Goal: Task Accomplishment & Management: Use online tool/utility

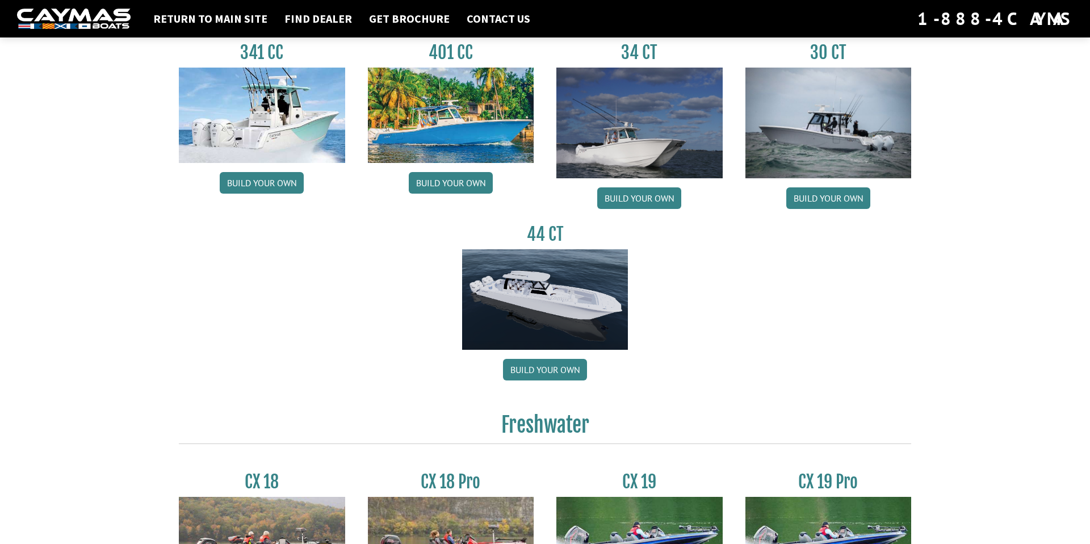
scroll to position [553, 0]
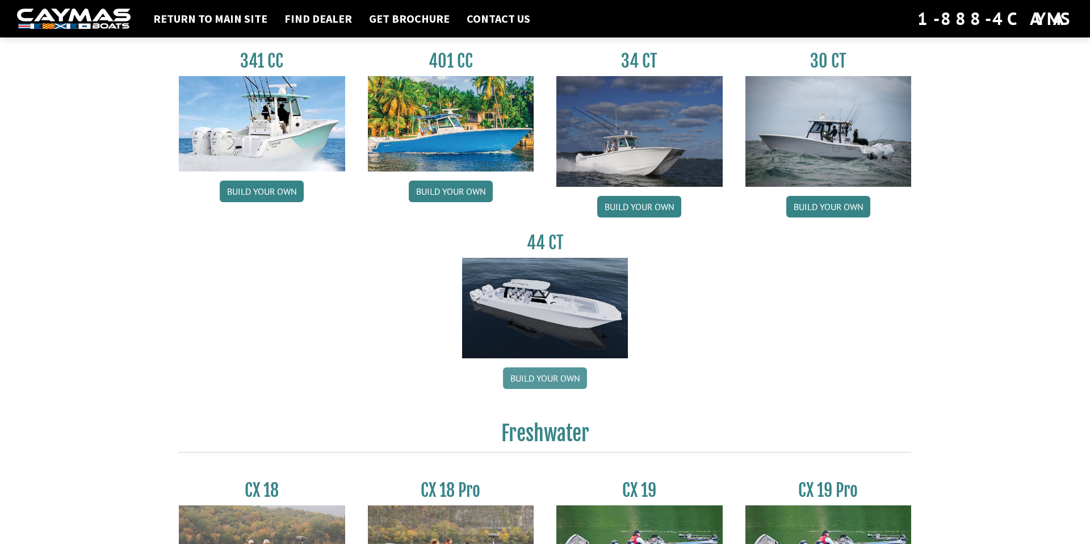
click at [565, 384] on link "Build your own" at bounding box center [545, 378] width 84 height 22
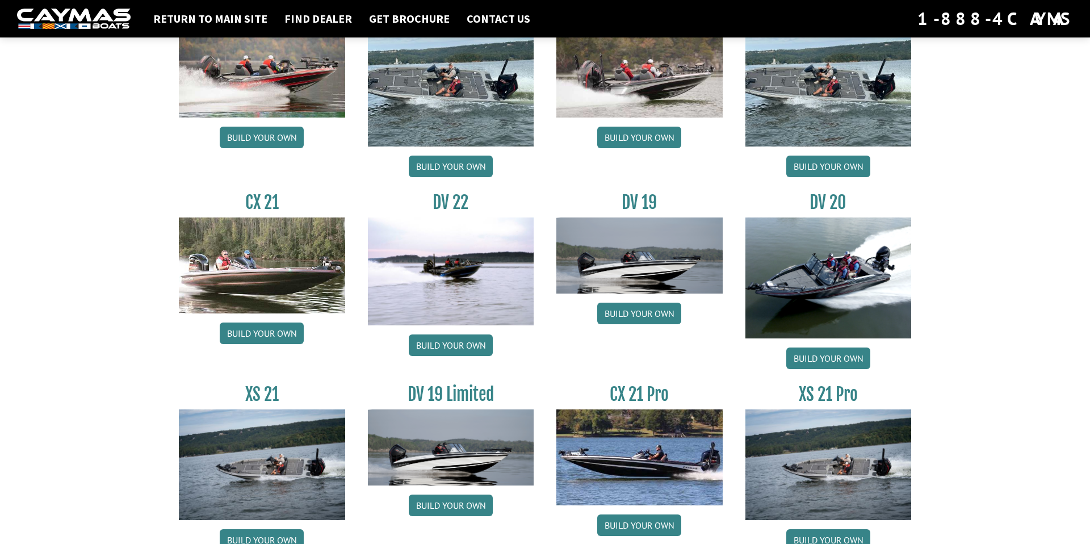
scroll to position [1261, 0]
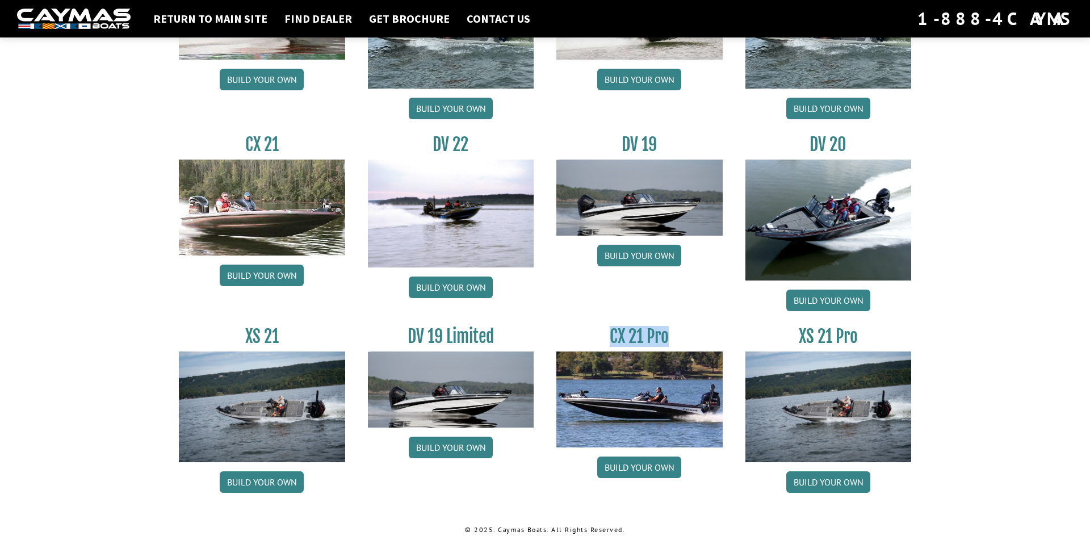
drag, startPoint x: 607, startPoint y: 340, endPoint x: 679, endPoint y: 332, distance: 72.6
click at [679, 332] on h3 "CX 21 Pro" at bounding box center [639, 336] width 166 height 21
click at [651, 477] on link "Build your own" at bounding box center [639, 468] width 84 height 22
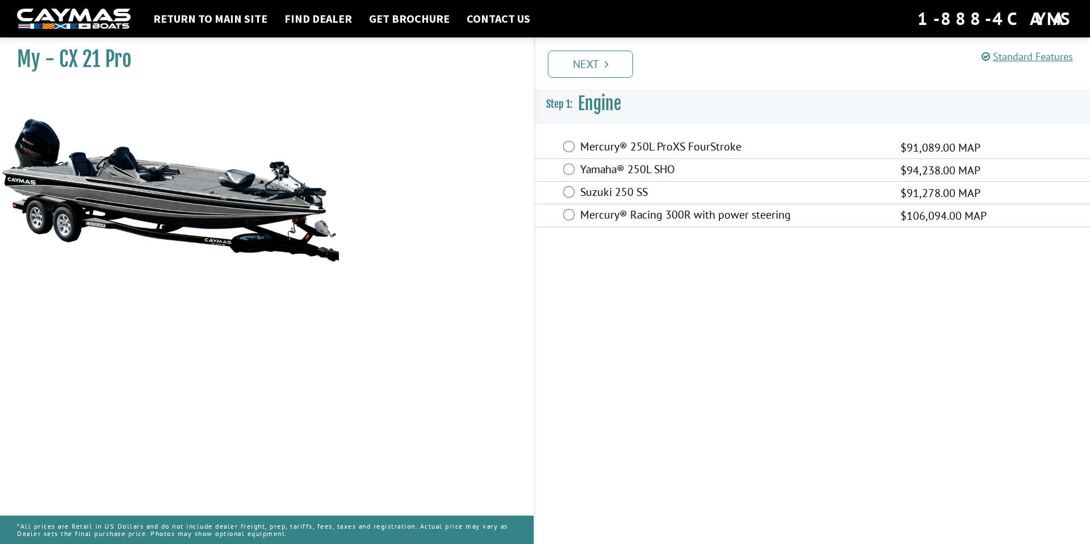
click at [626, 168] on label "Yamaha® 250L SHO" at bounding box center [733, 170] width 306 height 16
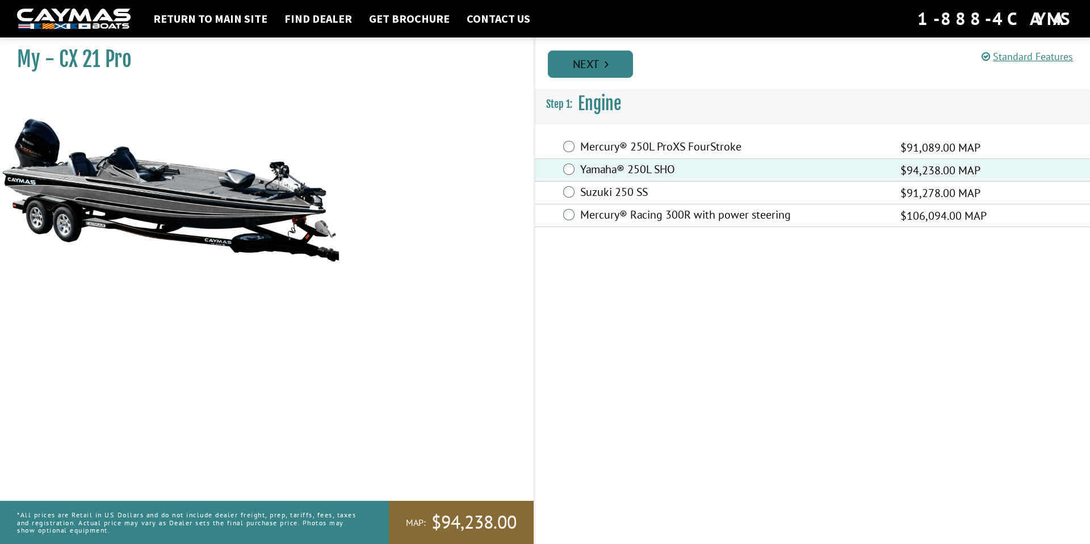
click at [616, 70] on link "Next" at bounding box center [590, 64] width 85 height 27
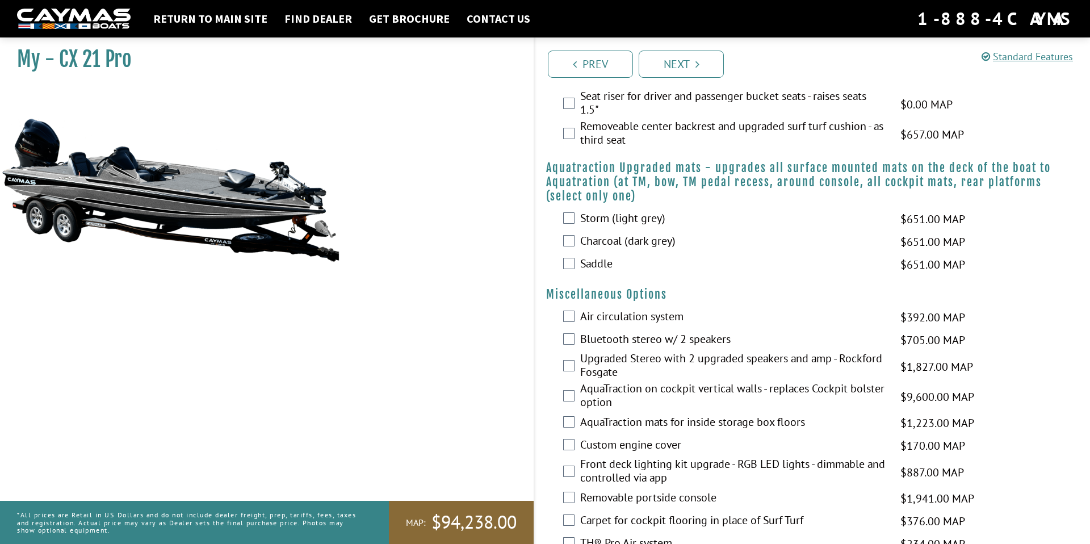
scroll to position [1396, 0]
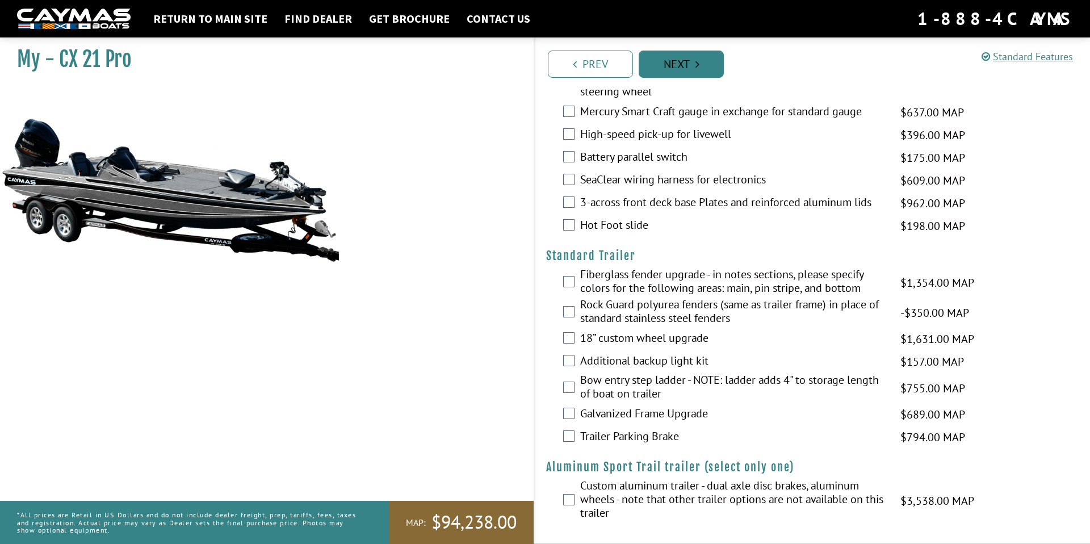
click at [693, 69] on link "Next" at bounding box center [681, 64] width 85 height 27
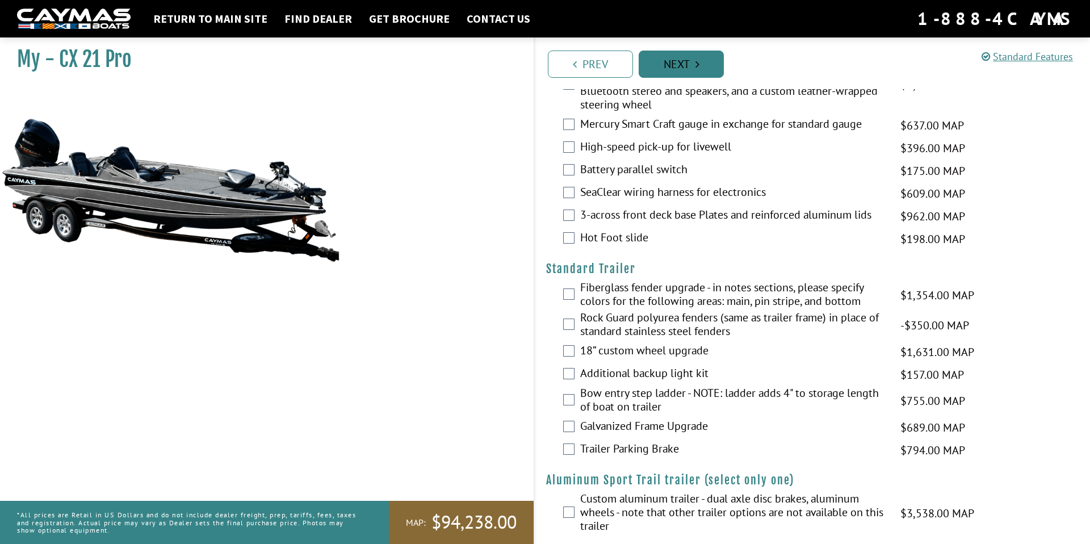
click at [693, 69] on link "Next" at bounding box center [681, 64] width 85 height 27
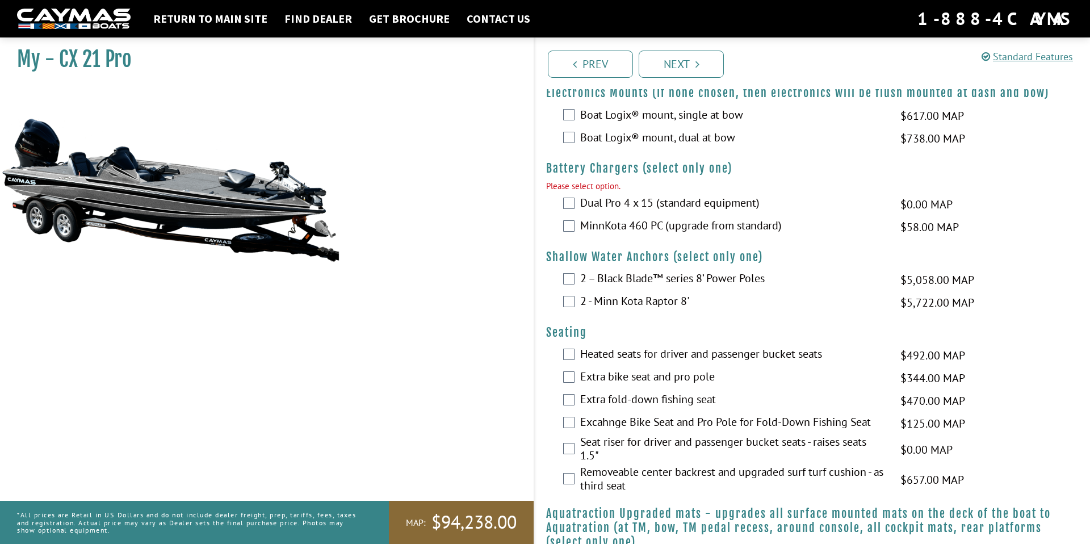
scroll to position [445, 0]
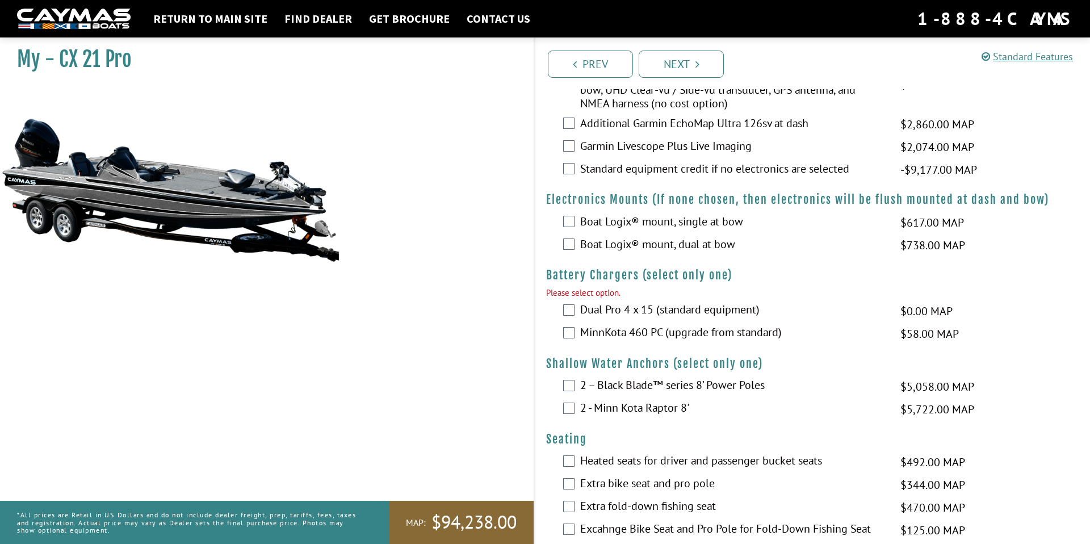
click at [597, 223] on label "Boat Logix® mount, single at bow" at bounding box center [733, 223] width 306 height 16
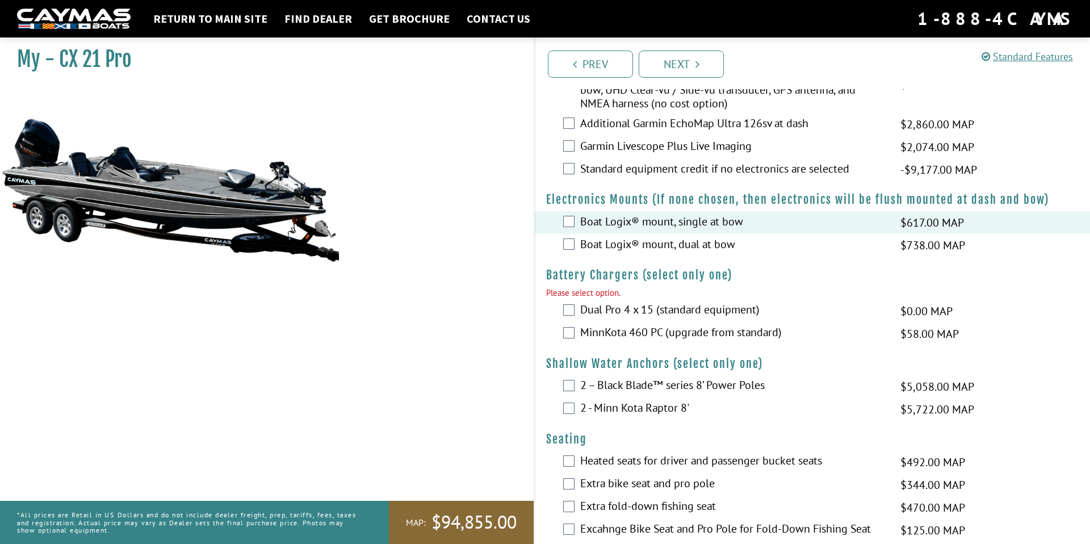
click at [598, 303] on label "Dual Pro 4 x 15 (standard equipment)" at bounding box center [733, 311] width 306 height 16
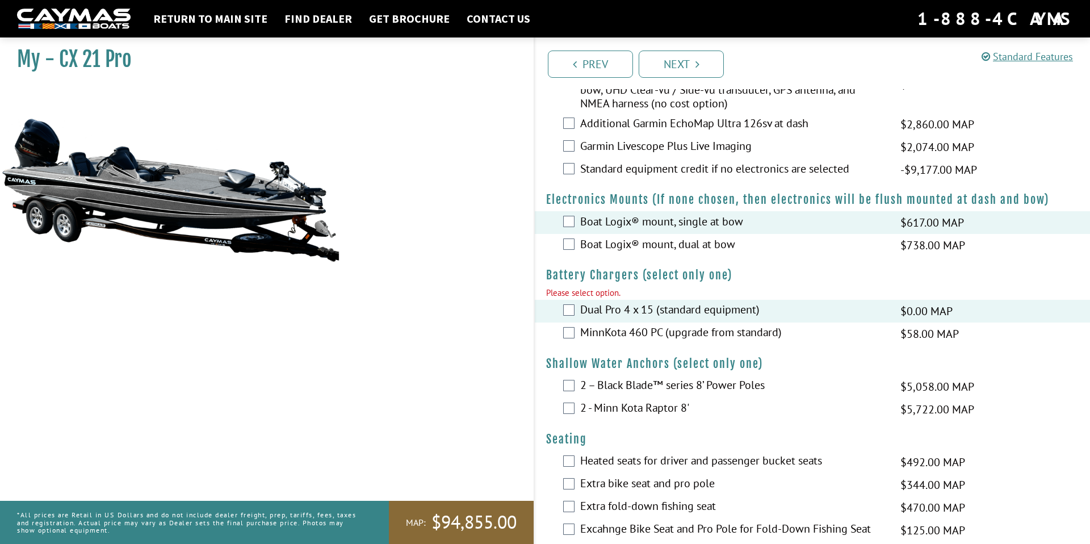
click at [599, 390] on label "2 – Black Blade™ series 8’ Power Poles" at bounding box center [733, 386] width 306 height 16
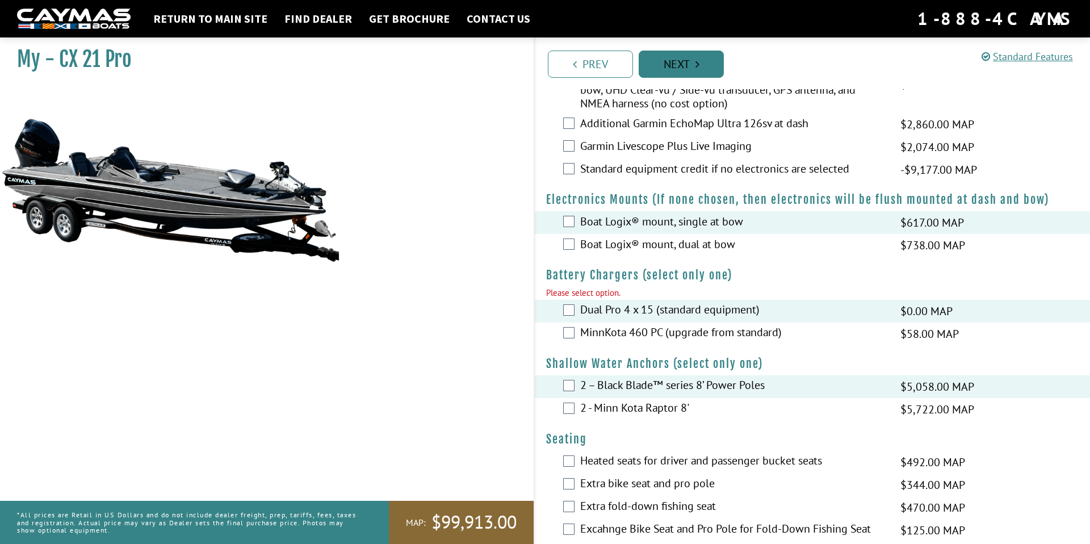
click at [693, 59] on link "Next" at bounding box center [681, 64] width 85 height 27
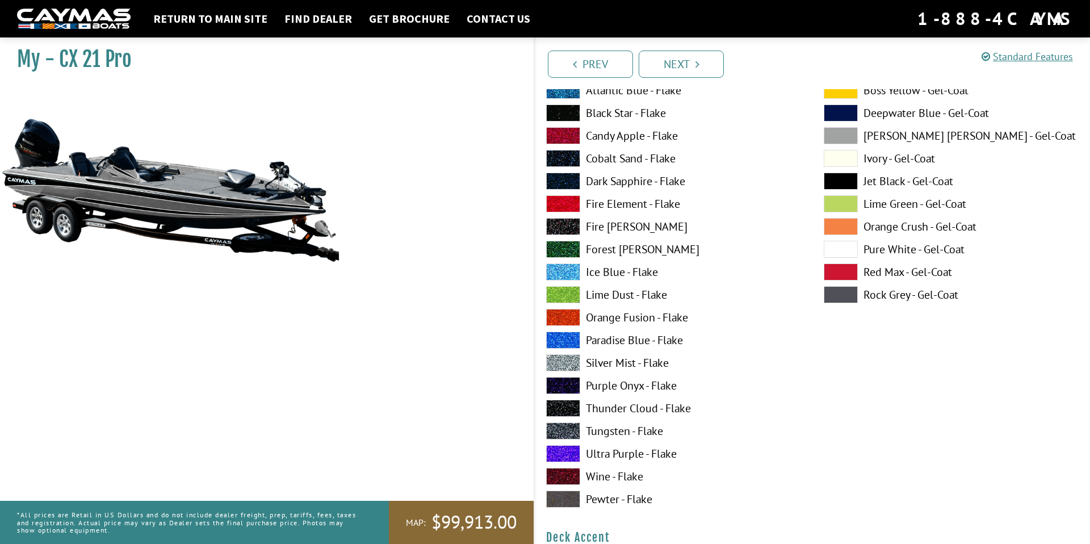
scroll to position [28, 0]
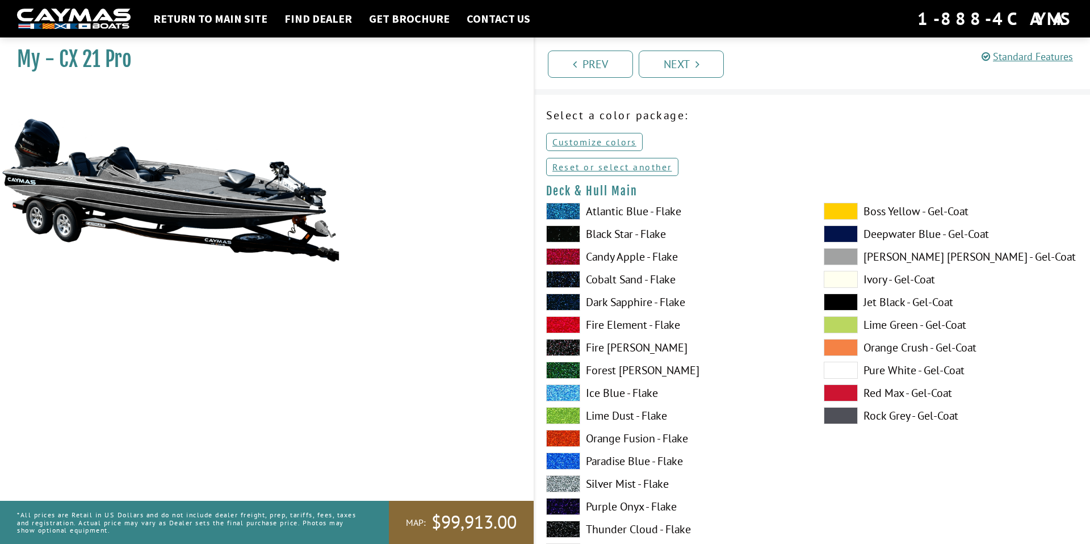
click at [848, 208] on span at bounding box center [841, 211] width 34 height 17
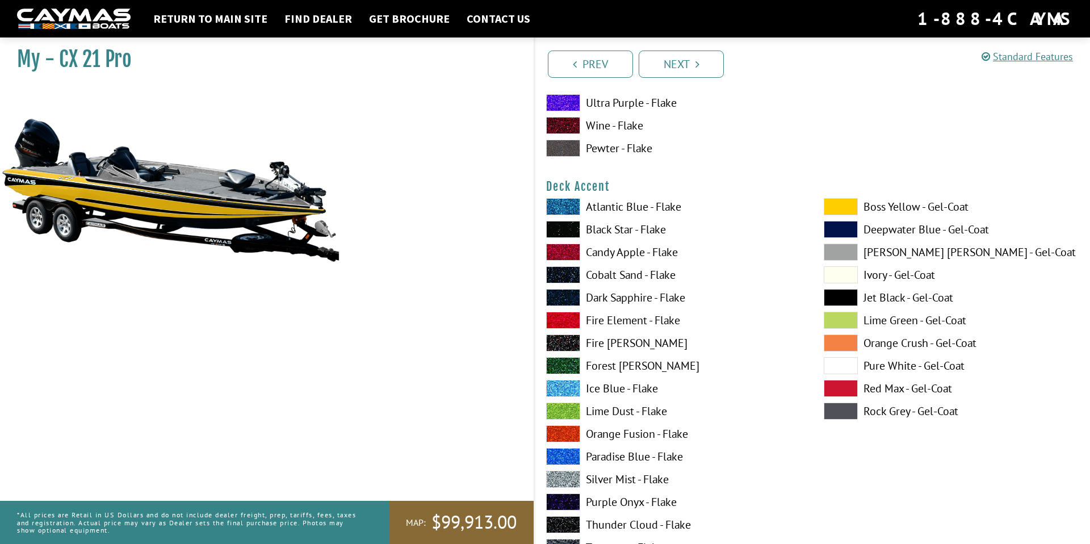
scroll to position [532, 0]
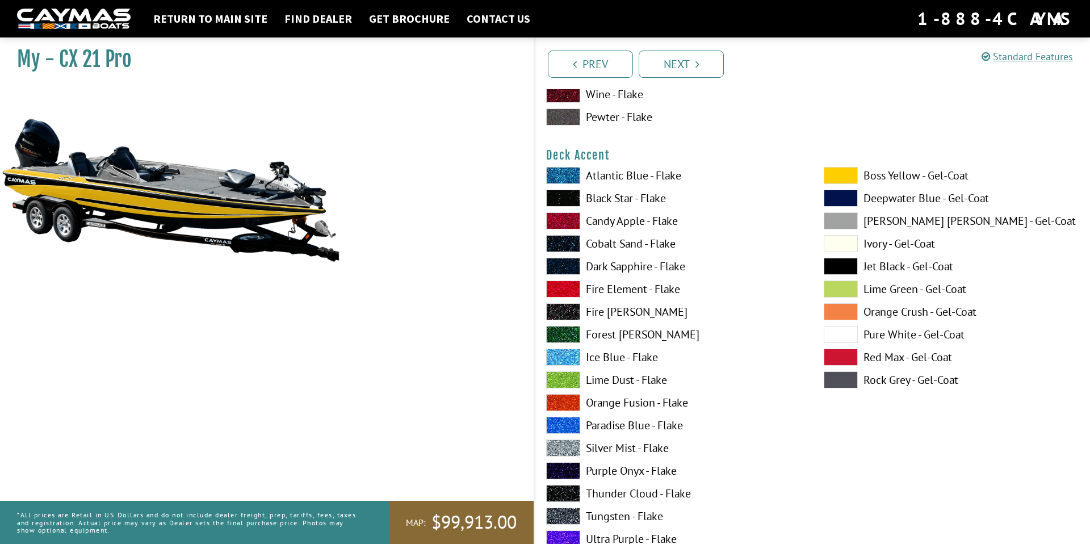
click at [847, 169] on span at bounding box center [841, 175] width 34 height 17
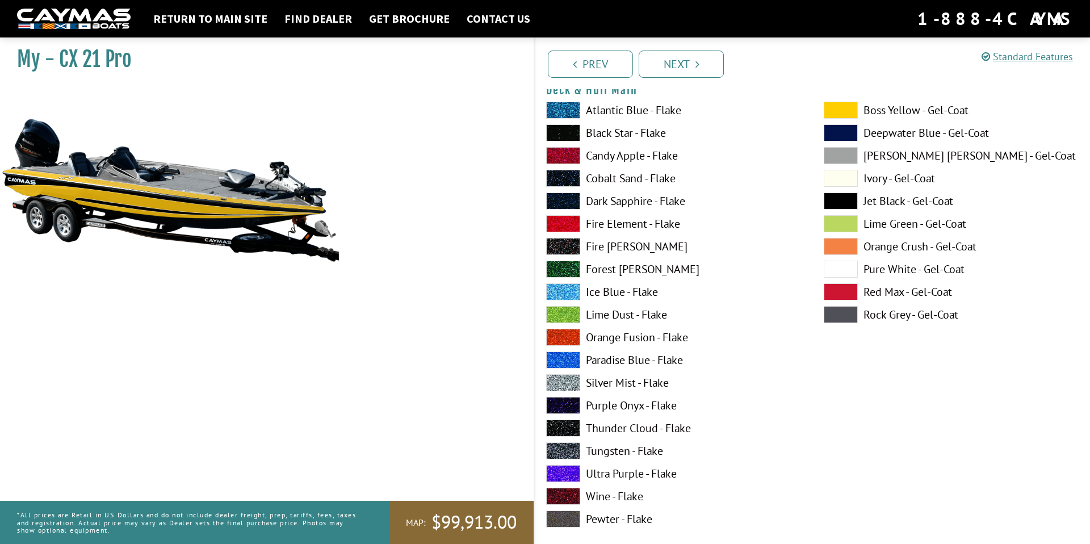
scroll to position [0, 0]
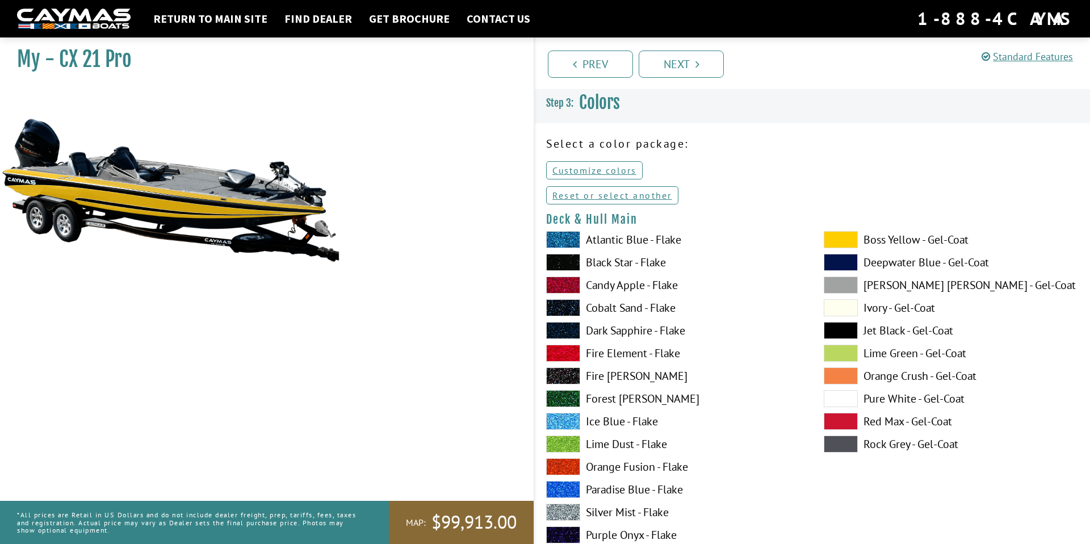
click at [849, 360] on span at bounding box center [841, 353] width 34 height 17
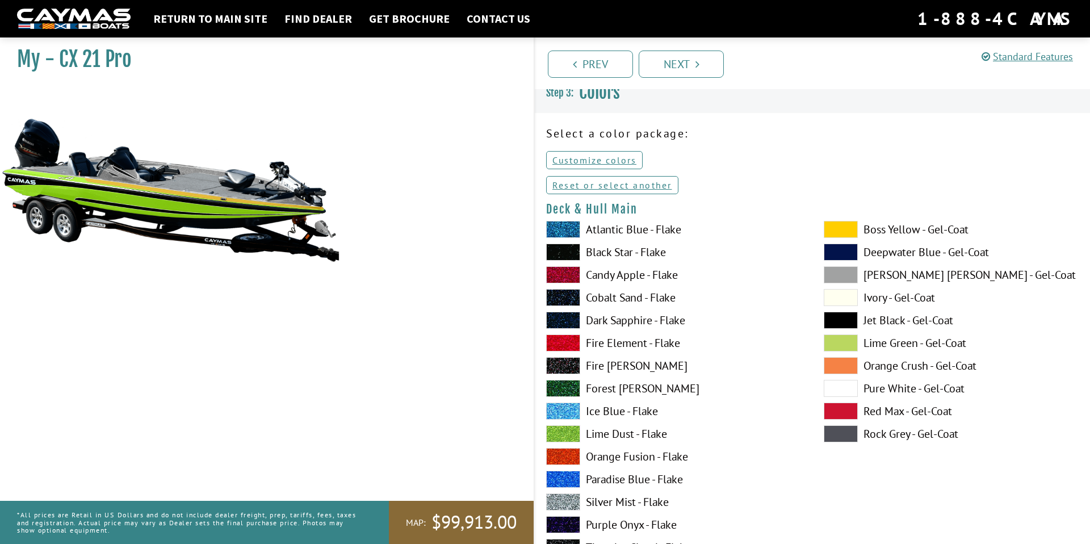
click at [601, 437] on label "Lime Dust - Flake" at bounding box center [673, 433] width 255 height 17
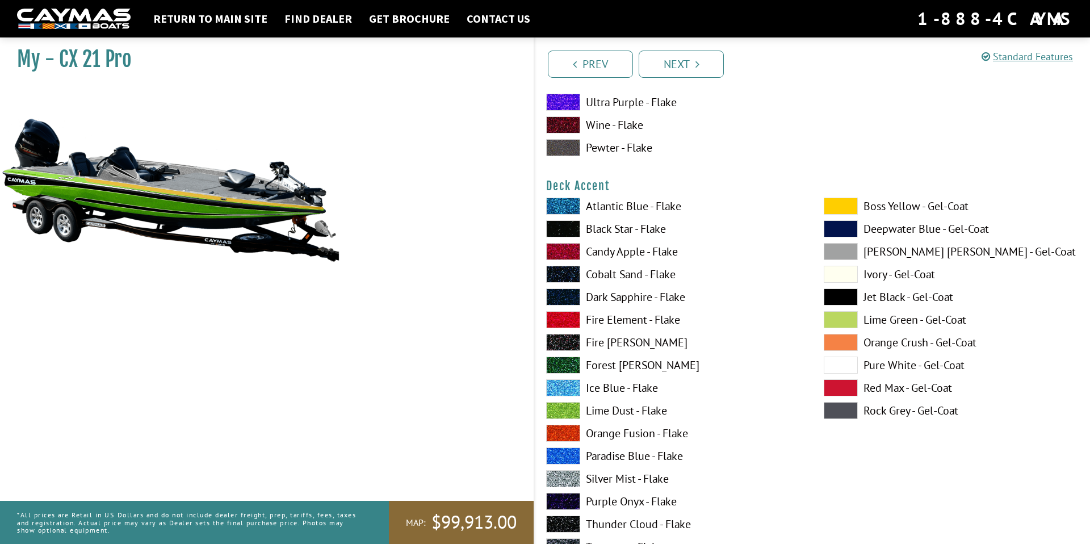
scroll to position [500, 0]
click at [609, 411] on label "Lime Dust - Flake" at bounding box center [673, 411] width 255 height 17
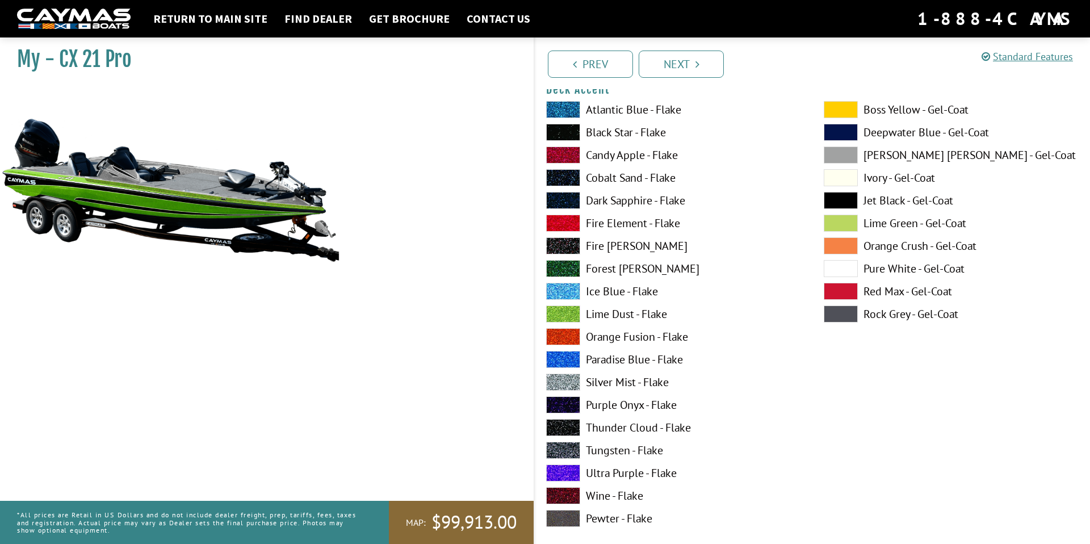
scroll to position [599, 0]
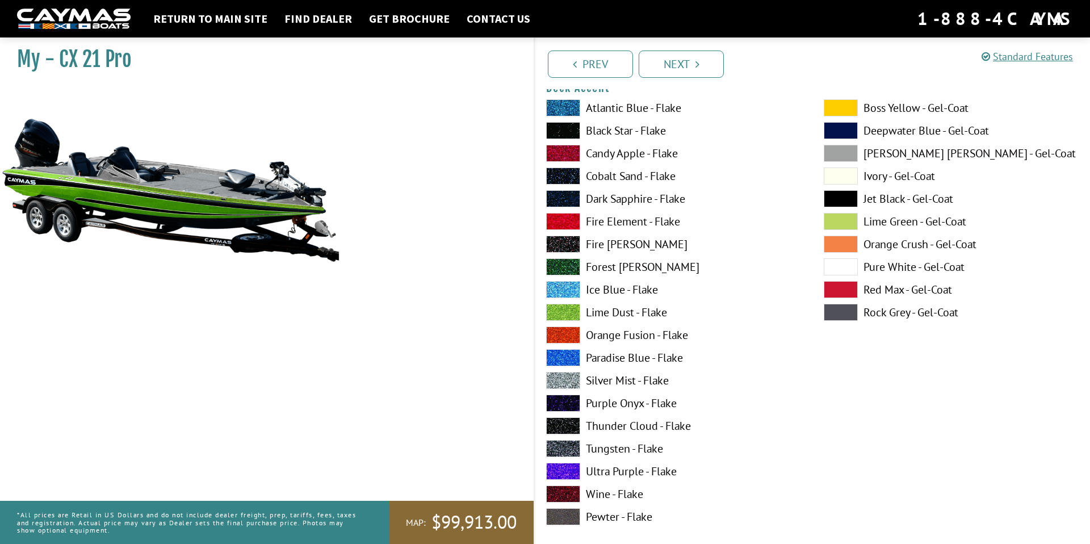
click at [620, 449] on label "Tungsten - Flake" at bounding box center [673, 448] width 255 height 17
click at [620, 430] on label "Thunder Cloud - Flake" at bounding box center [673, 425] width 255 height 17
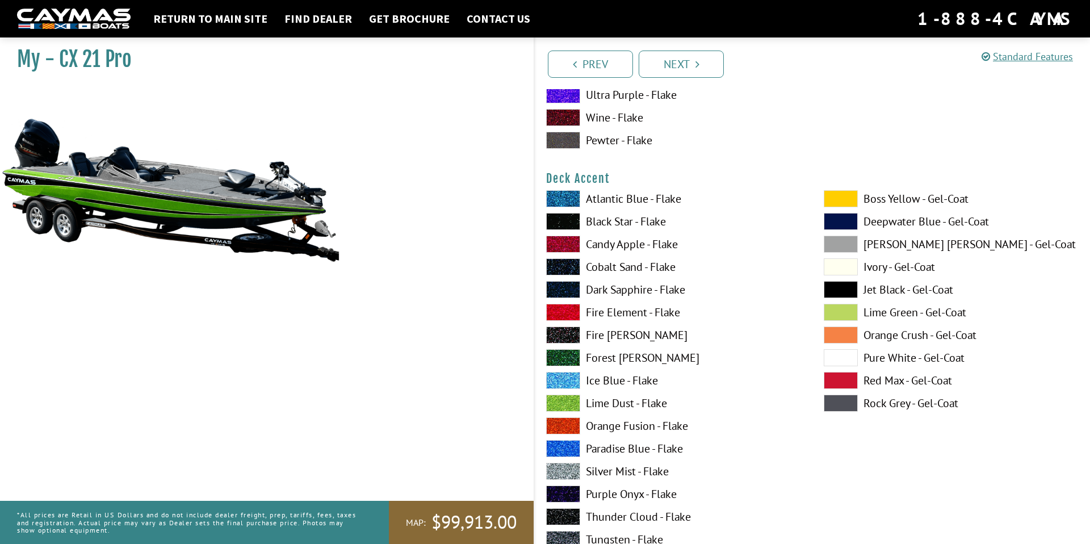
scroll to position [512, 0]
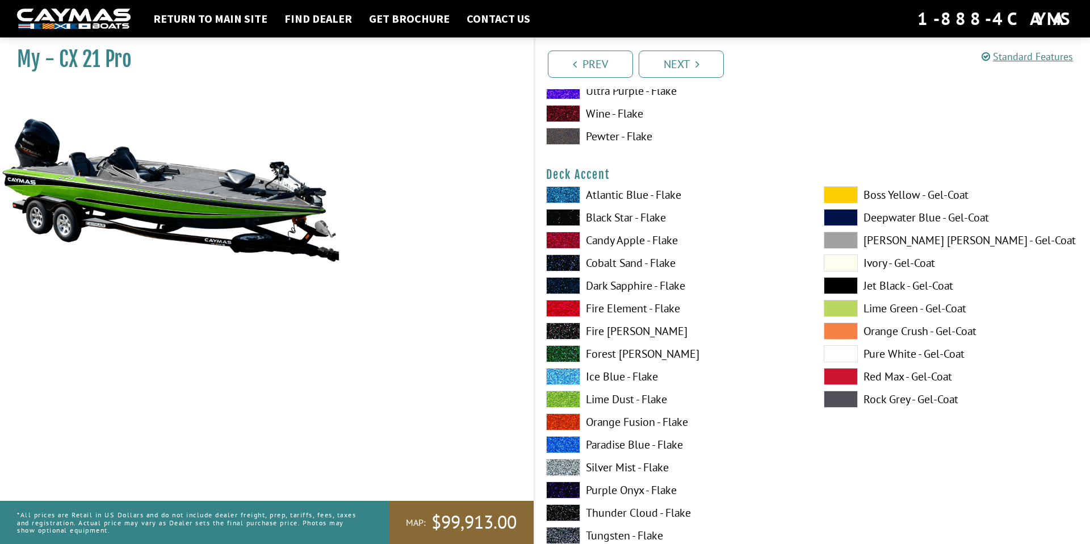
click at [630, 216] on label "Black Star - Flake" at bounding box center [673, 217] width 255 height 17
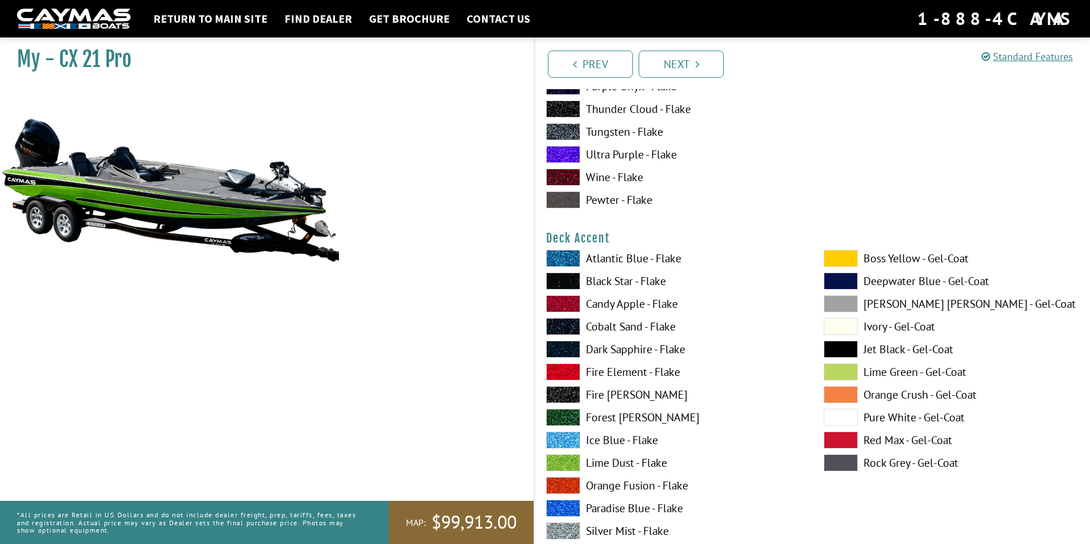
scroll to position [602, 0]
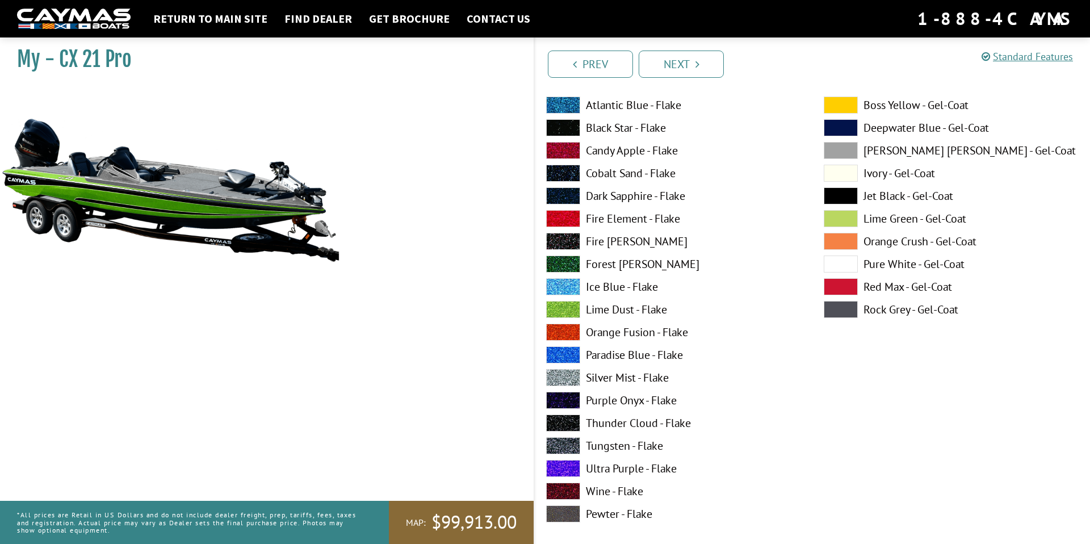
click at [613, 172] on label "Cobalt Sand - Flake" at bounding box center [673, 173] width 255 height 17
click at [615, 200] on label "Dark Sapphire - Flake" at bounding box center [673, 195] width 255 height 17
click at [617, 177] on label "Cobalt Sand - Flake" at bounding box center [673, 173] width 255 height 17
click at [615, 431] on label "Thunder Cloud - Flake" at bounding box center [673, 423] width 255 height 17
click at [612, 523] on div "Atlantic Blue - Flake Black Star - Flake Candy Apple - Flake Cobalt Sand - Flak…" at bounding box center [674, 313] width 278 height 432
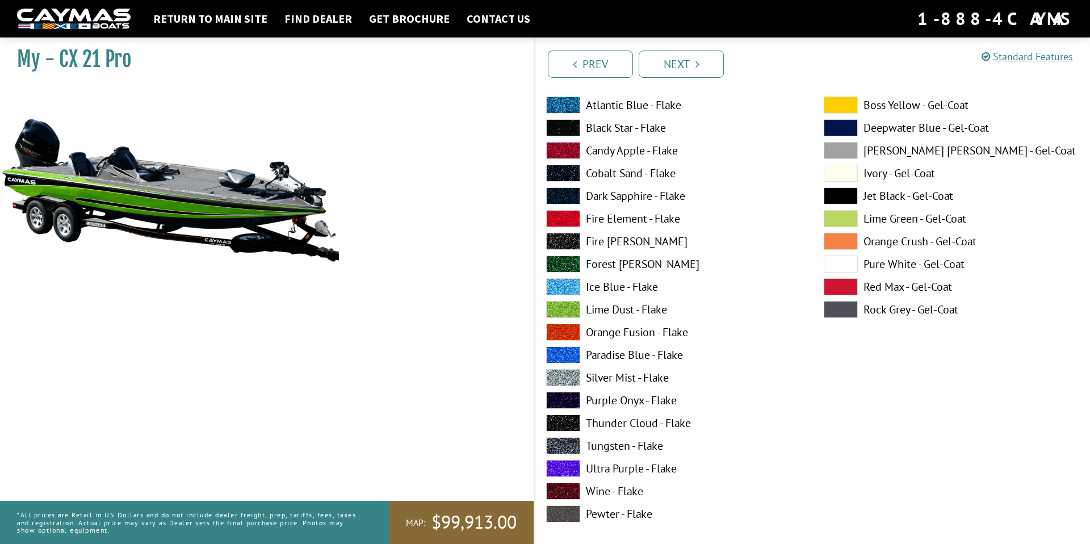
click at [612, 514] on label "Pewter - Flake" at bounding box center [673, 513] width 255 height 17
click at [871, 315] on label "Rock Grey - Gel-Coat" at bounding box center [951, 309] width 255 height 17
click at [897, 198] on label "Jet Black - Gel-Coat" at bounding box center [951, 195] width 255 height 17
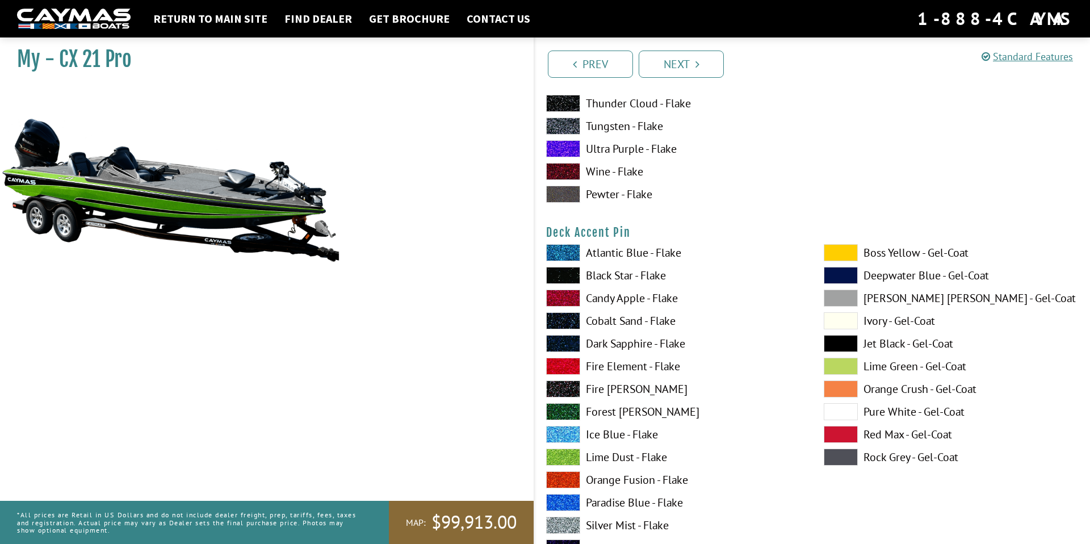
scroll to position [924, 0]
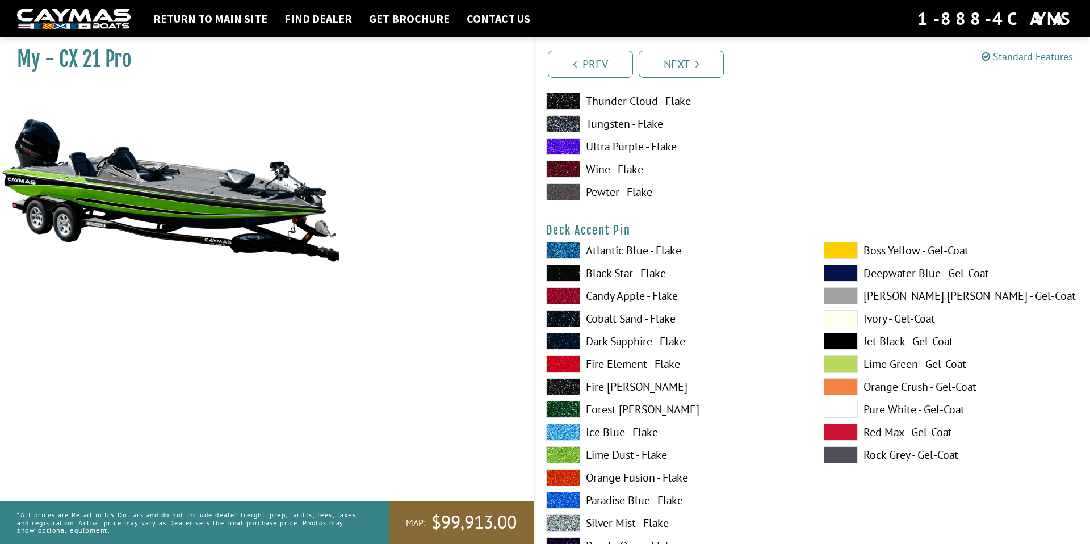
click at [602, 254] on label "Atlantic Blue - Flake" at bounding box center [673, 250] width 255 height 17
click at [890, 458] on label "Rock Grey - Gel-Coat" at bounding box center [951, 454] width 255 height 17
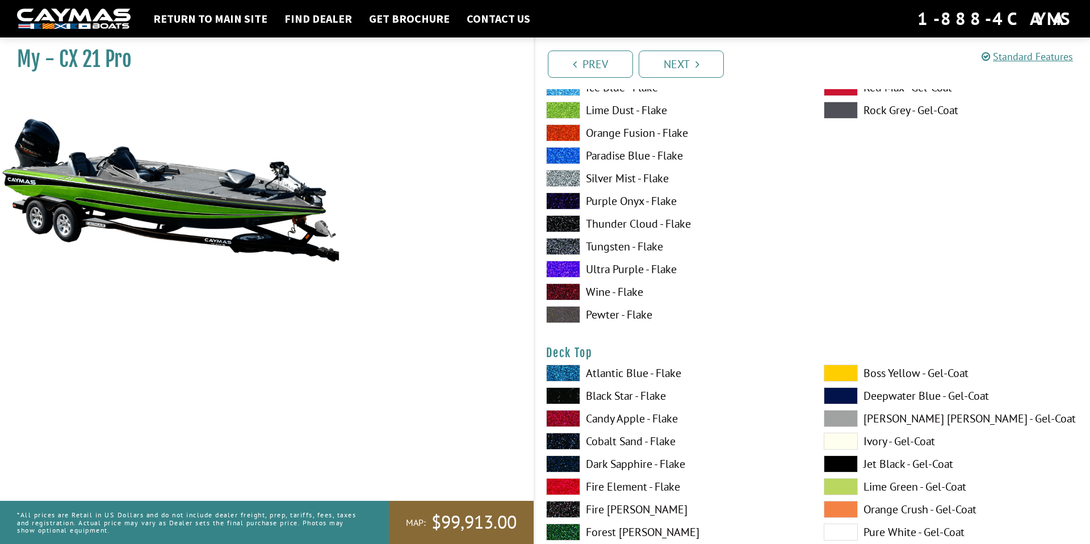
scroll to position [1325, 0]
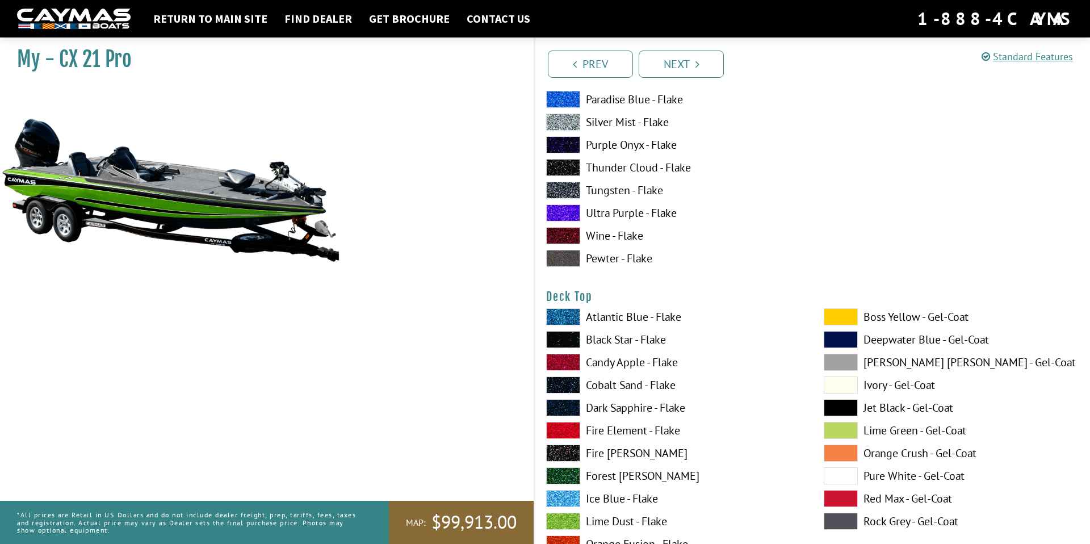
click at [610, 320] on label "Atlantic Blue - Flake" at bounding box center [673, 316] width 255 height 17
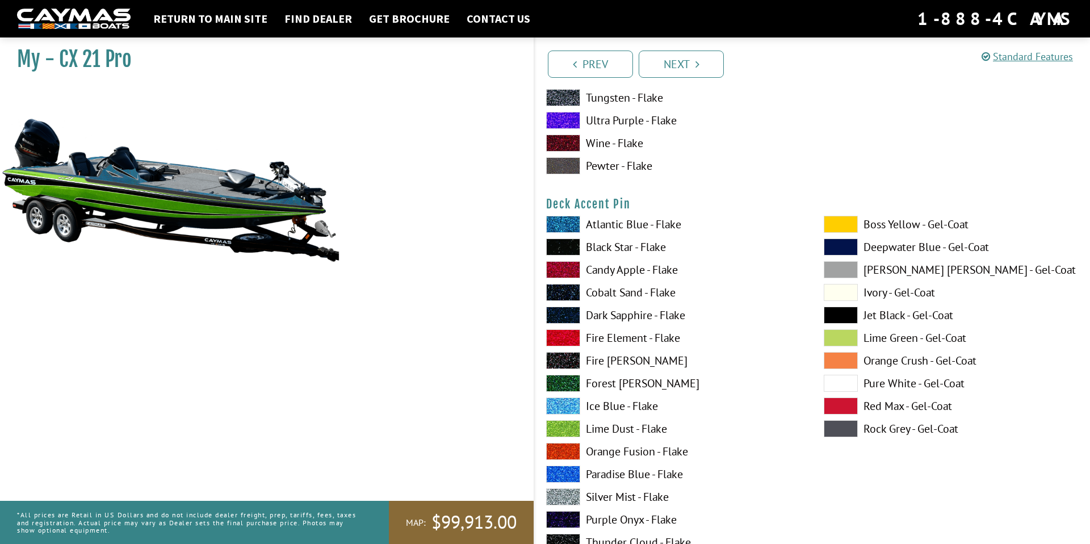
scroll to position [617, 0]
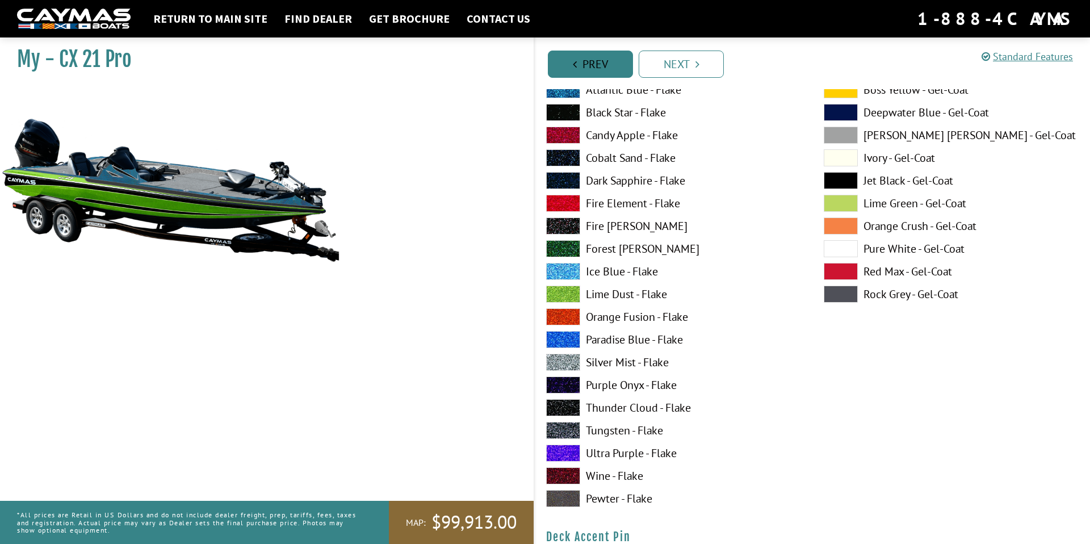
click at [593, 68] on link "Prev" at bounding box center [590, 64] width 85 height 27
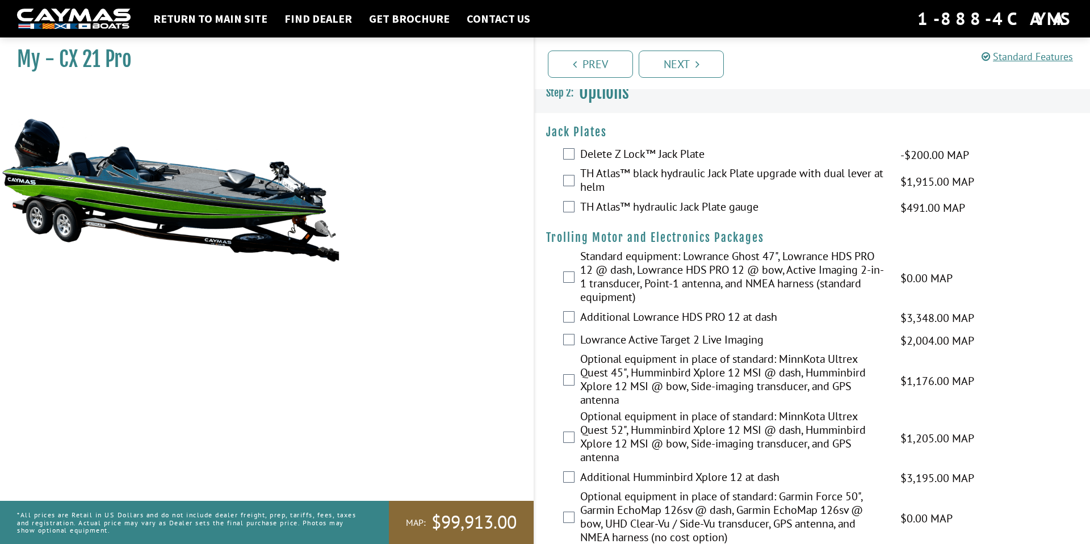
scroll to position [0, 0]
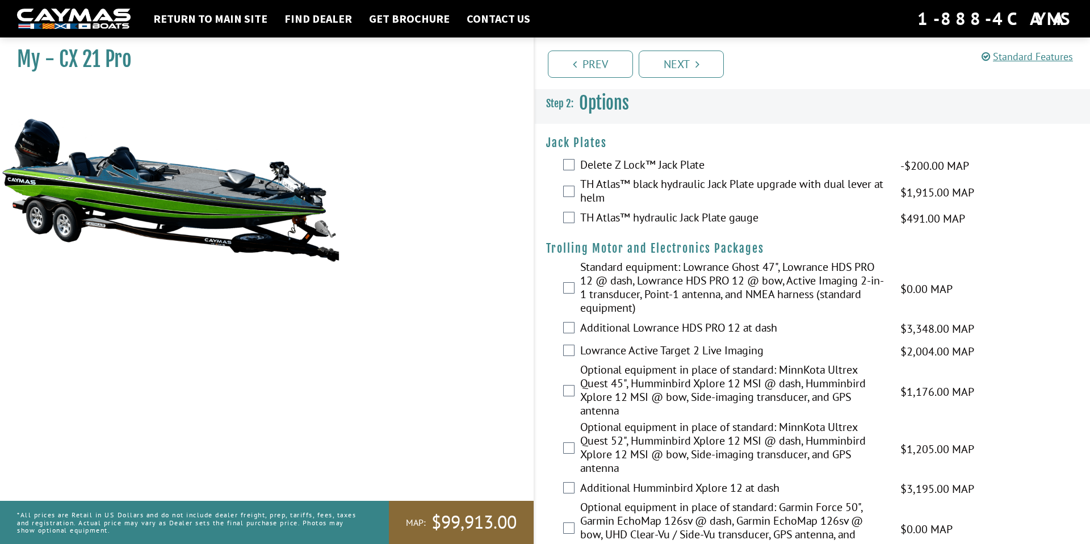
click at [667, 45] on div "Prev Next" at bounding box center [812, 63] width 556 height 52
click at [663, 60] on link "Next" at bounding box center [681, 64] width 85 height 27
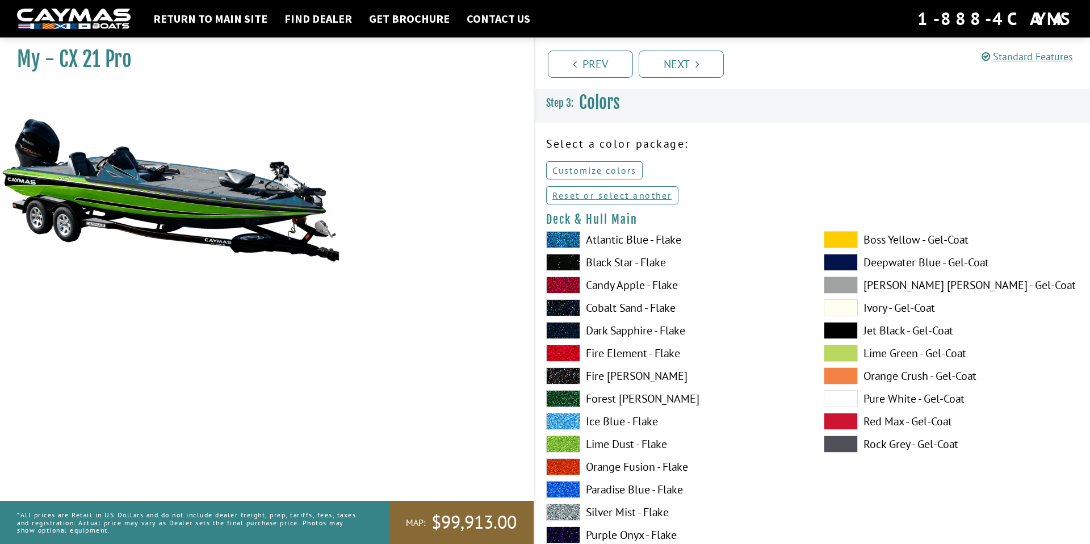
click at [583, 168] on link "Customize colors" at bounding box center [594, 170] width 97 height 18
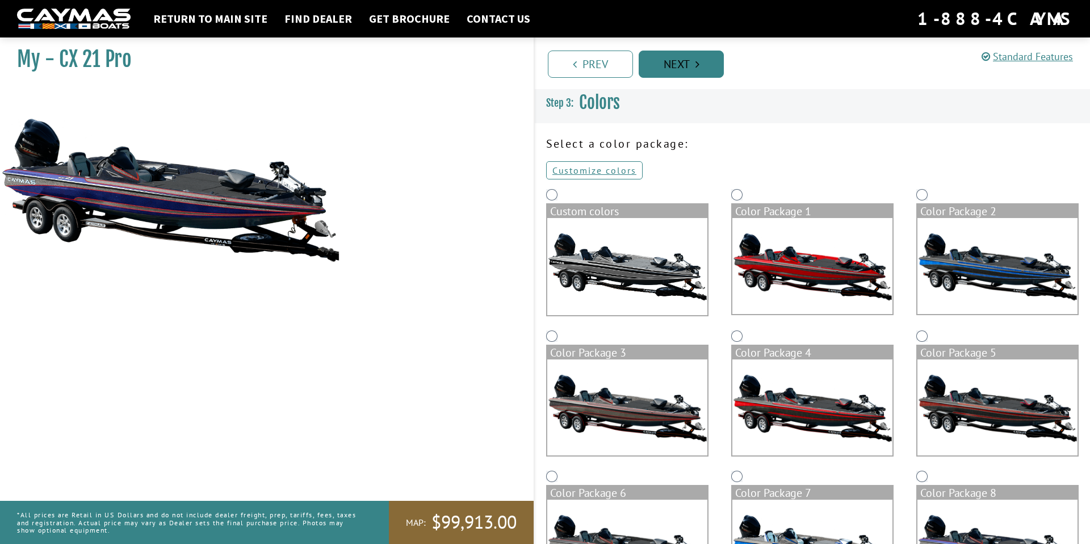
click at [693, 71] on link "Next" at bounding box center [681, 64] width 85 height 27
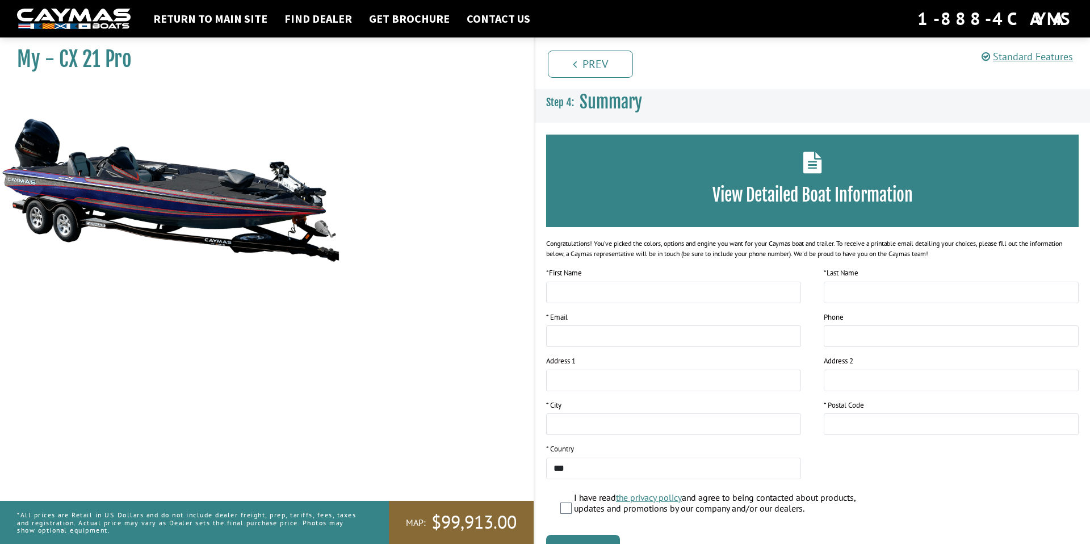
click at [597, 81] on div "Prev Next" at bounding box center [812, 63] width 556 height 52
click at [597, 69] on link "Prev" at bounding box center [590, 64] width 85 height 27
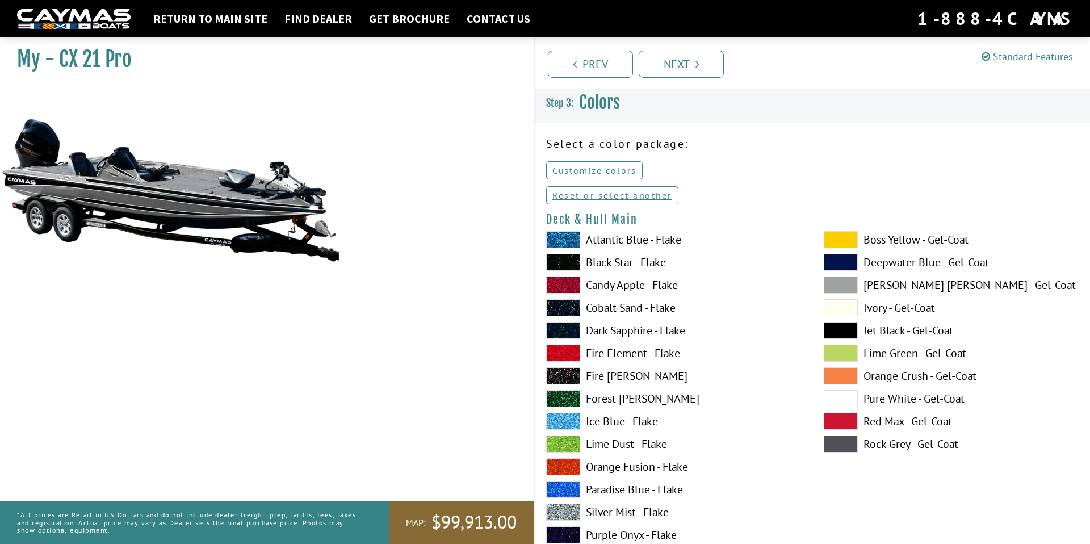
click at [584, 169] on link "Customize colors" at bounding box center [594, 170] width 97 height 18
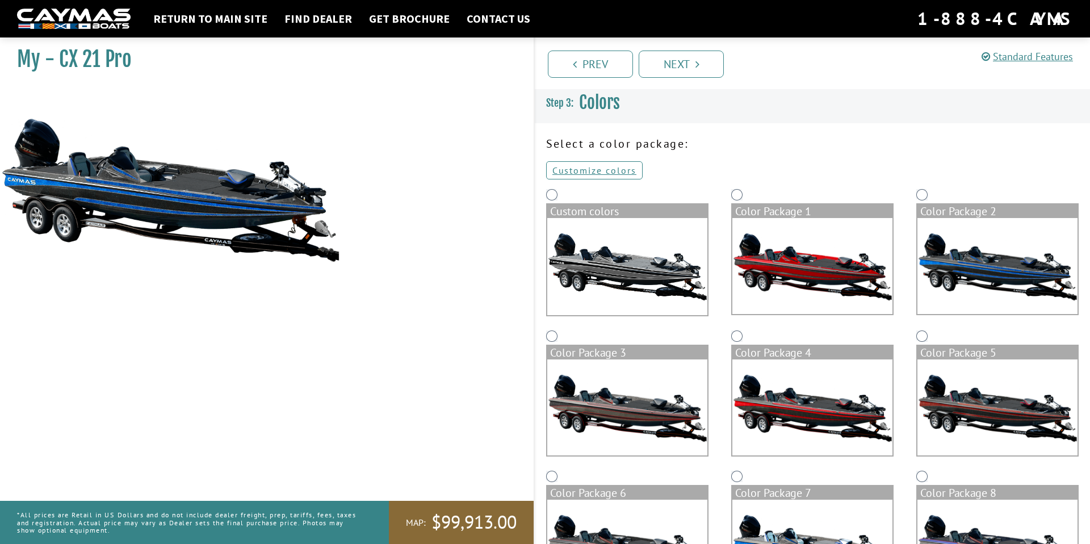
click at [831, 229] on img at bounding box center [813, 266] width 160 height 96
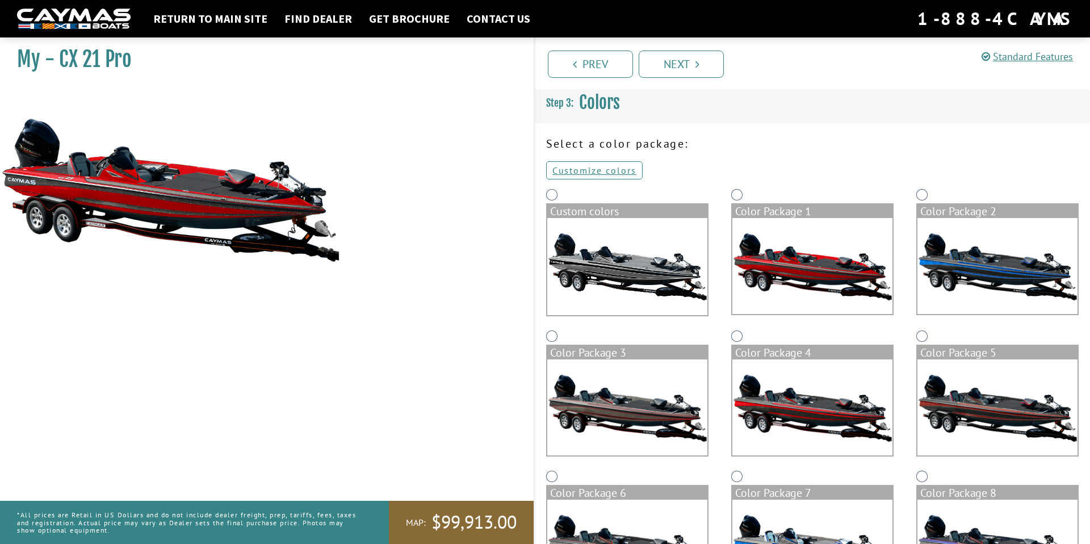
click at [669, 379] on img at bounding box center [627, 407] width 160 height 96
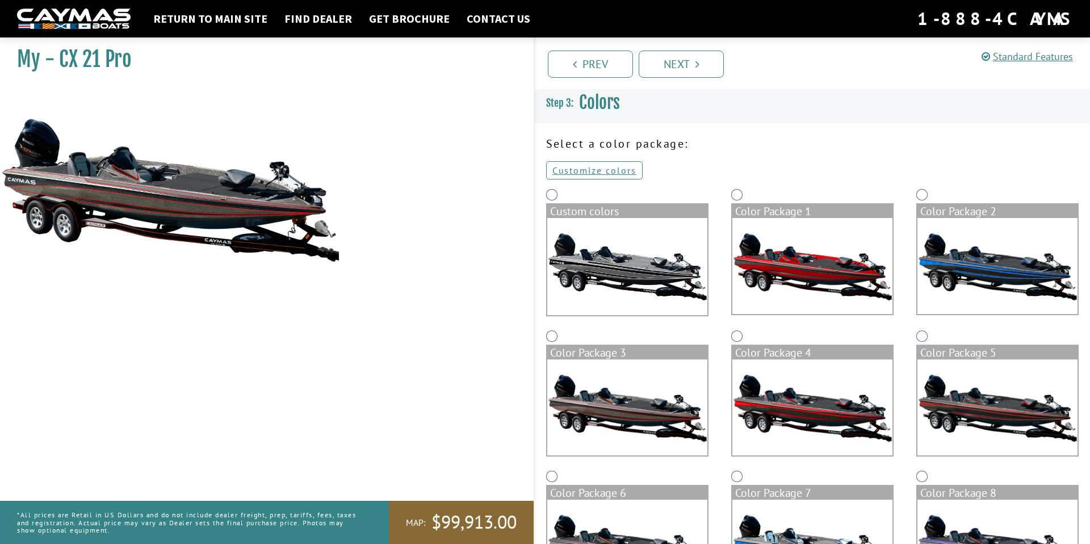
click at [763, 411] on img at bounding box center [813, 407] width 160 height 96
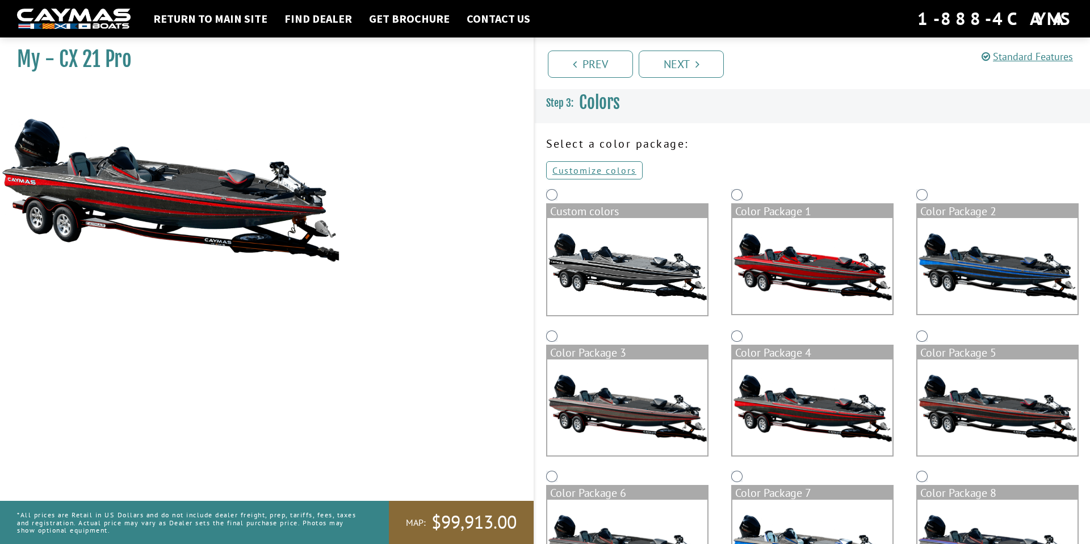
click at [995, 401] on img at bounding box center [998, 407] width 160 height 96
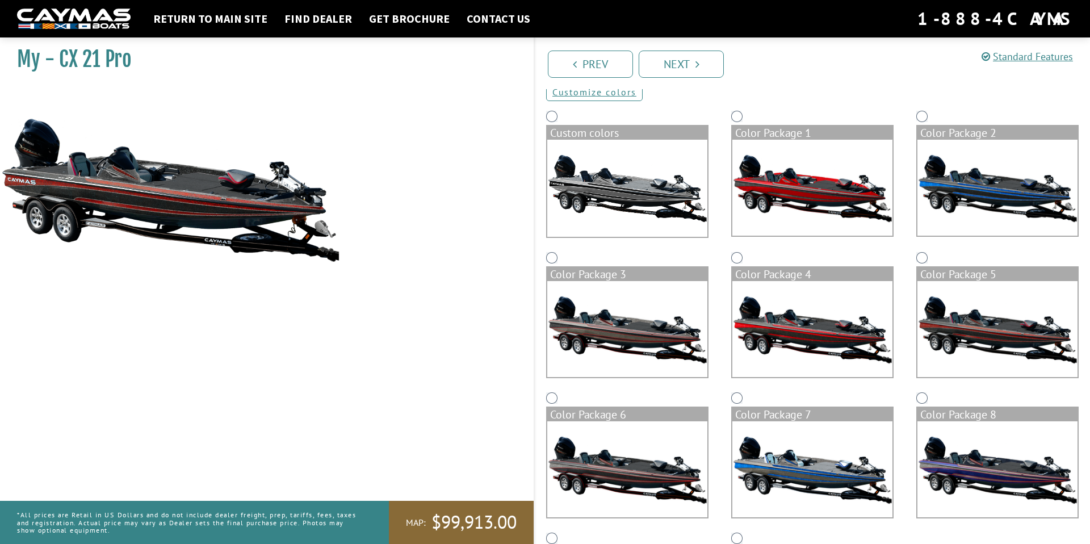
scroll to position [79, 0]
click at [1007, 434] on img at bounding box center [998, 469] width 160 height 96
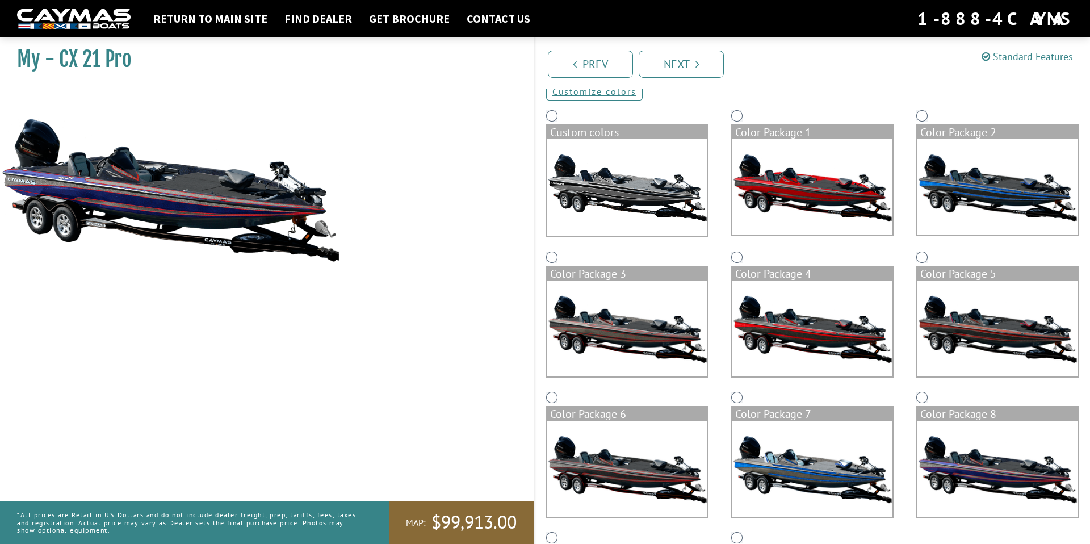
click at [822, 444] on img at bounding box center [813, 469] width 160 height 96
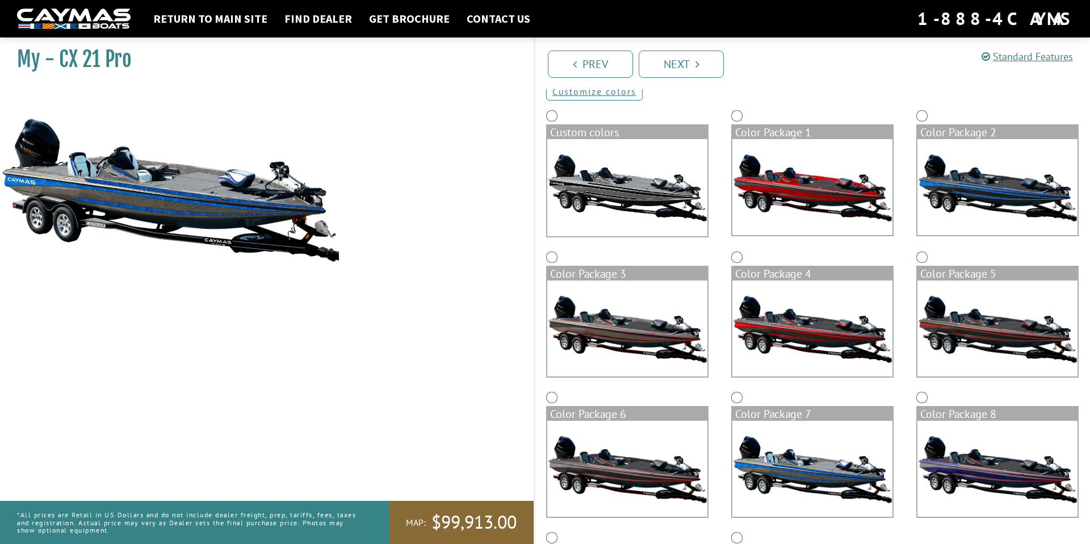
click at [662, 465] on img at bounding box center [627, 469] width 160 height 96
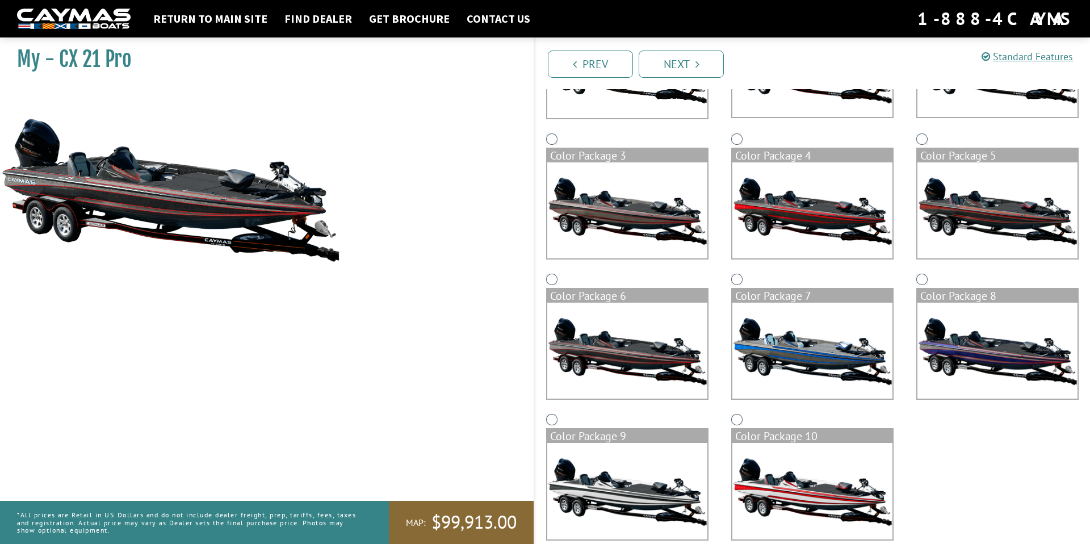
scroll to position [196, 0]
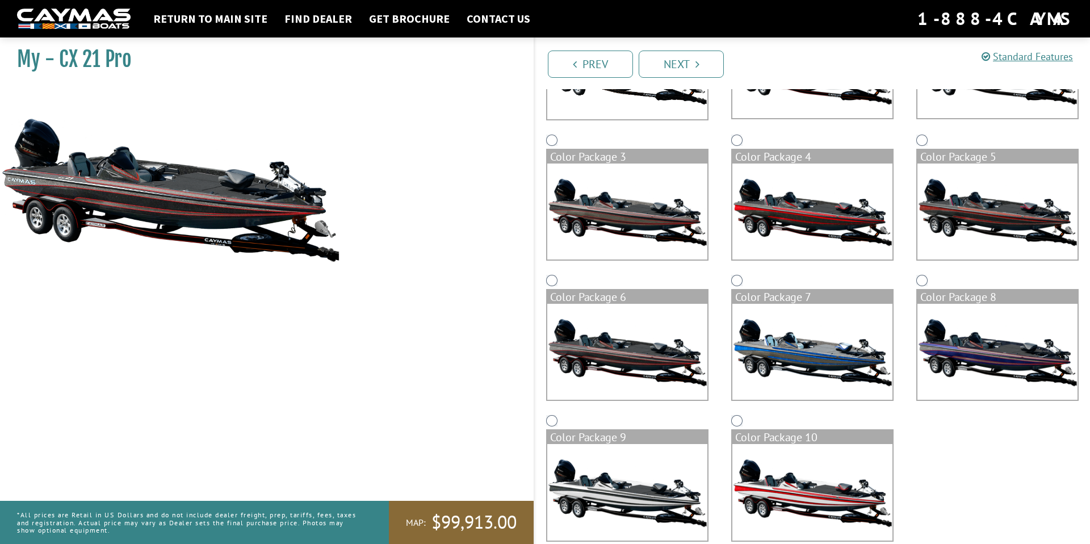
click at [598, 227] on img at bounding box center [627, 212] width 160 height 96
click at [598, 317] on img at bounding box center [627, 352] width 160 height 96
click at [630, 185] on img at bounding box center [627, 212] width 160 height 96
click at [649, 320] on img at bounding box center [627, 352] width 160 height 96
click at [622, 187] on img at bounding box center [627, 212] width 160 height 96
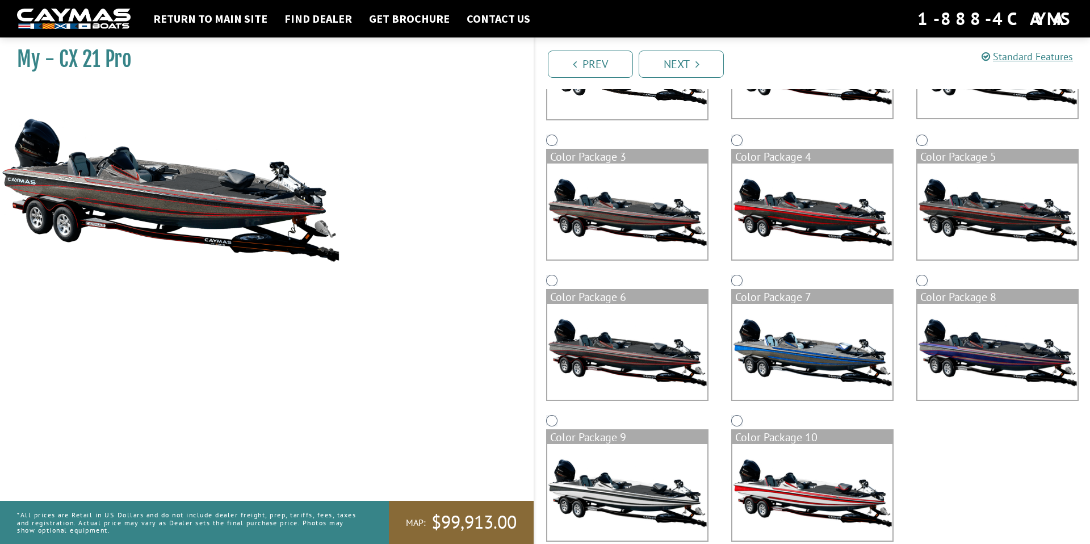
scroll to position [216, 0]
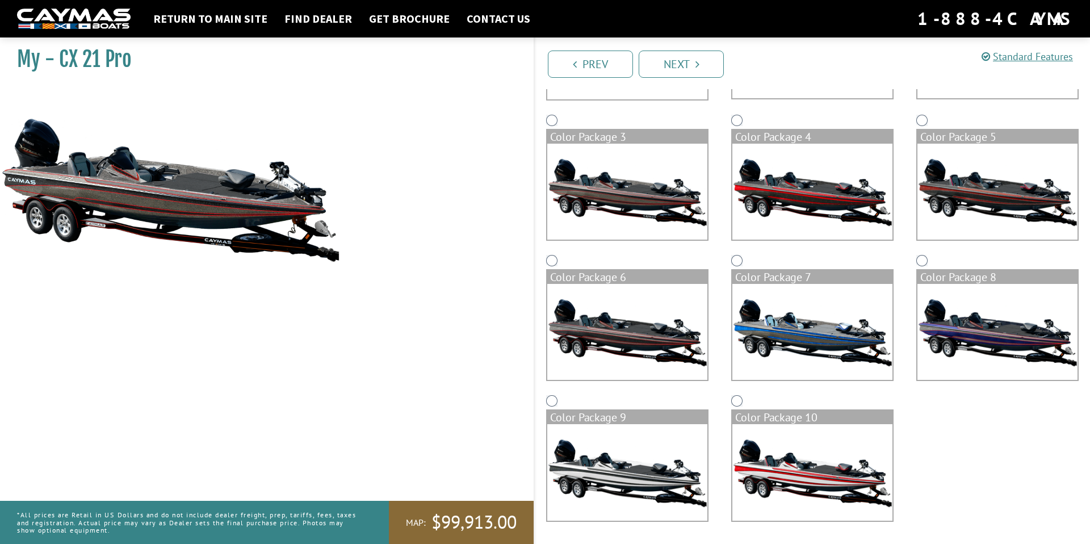
click at [655, 497] on img at bounding box center [627, 472] width 160 height 96
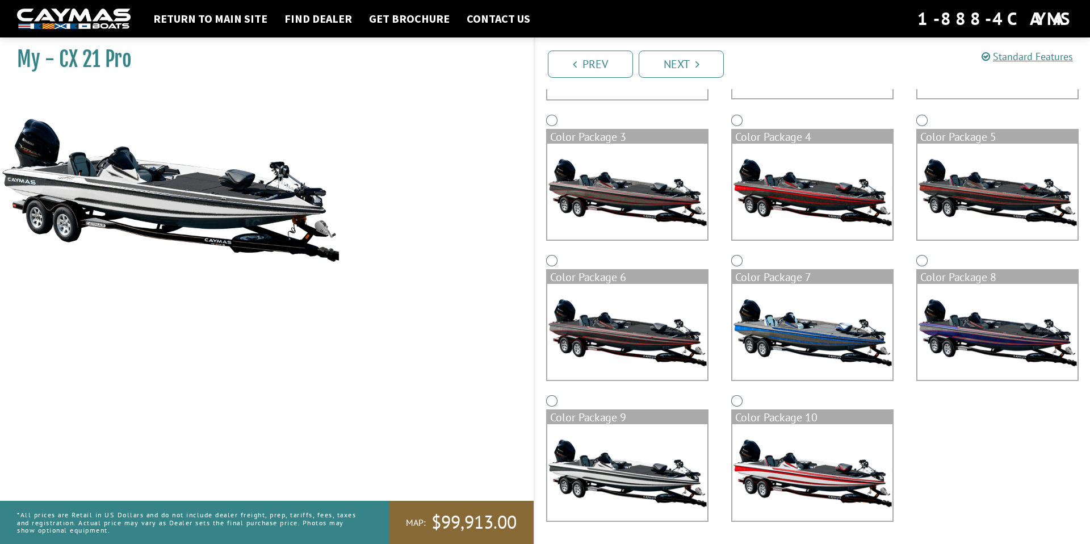
click at [781, 437] on img at bounding box center [813, 472] width 160 height 96
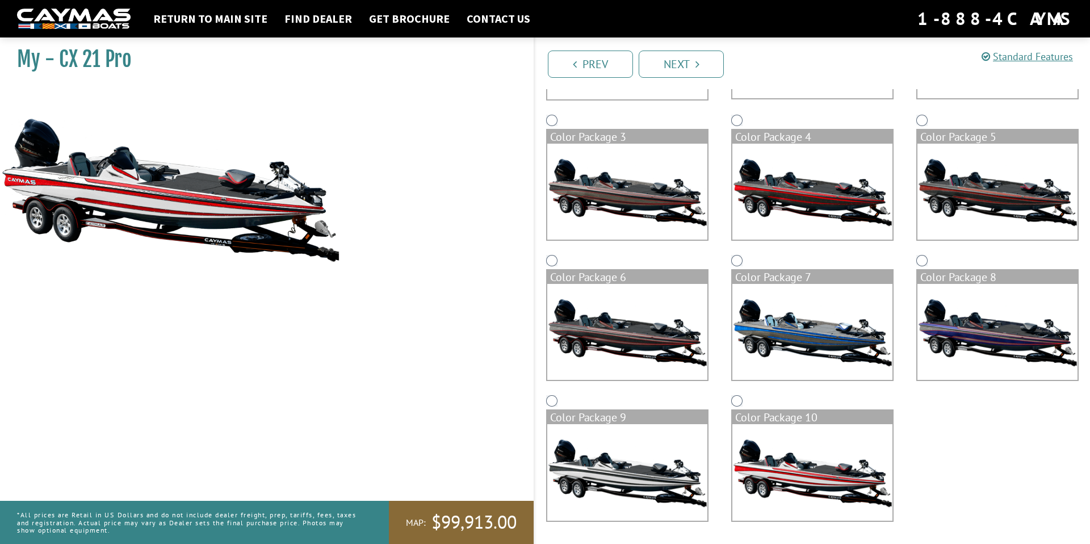
click at [641, 483] on img at bounding box center [627, 472] width 160 height 96
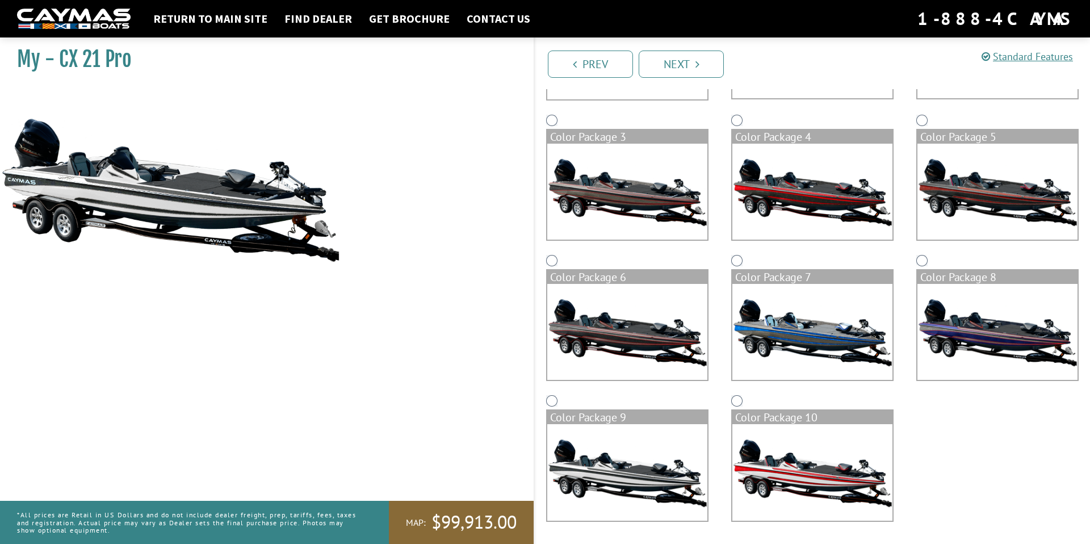
scroll to position [0, 0]
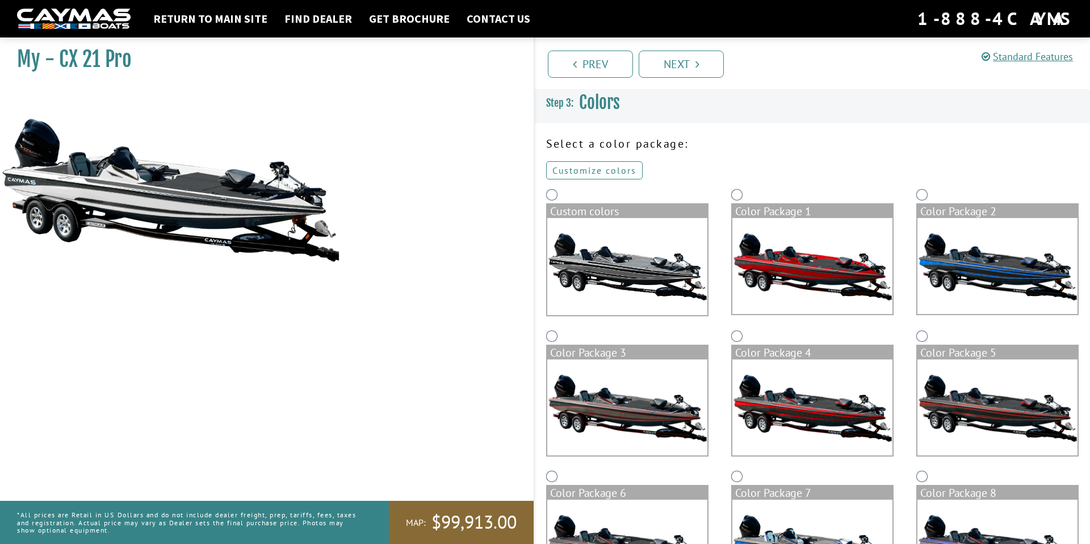
click at [583, 173] on link "Customize colors" at bounding box center [594, 170] width 97 height 18
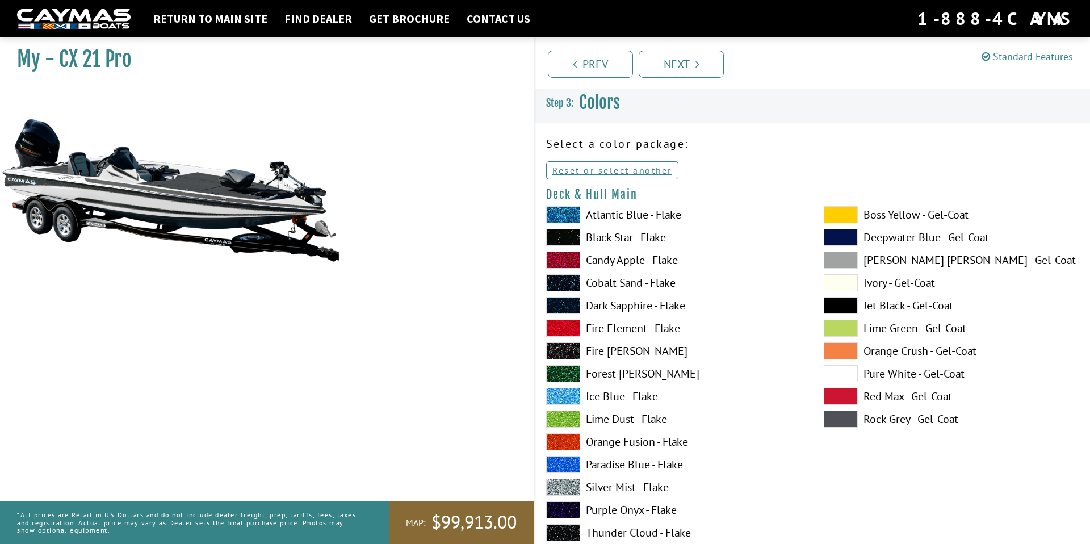
click at [888, 373] on label "Pure White - Gel-Coat" at bounding box center [951, 373] width 255 height 17
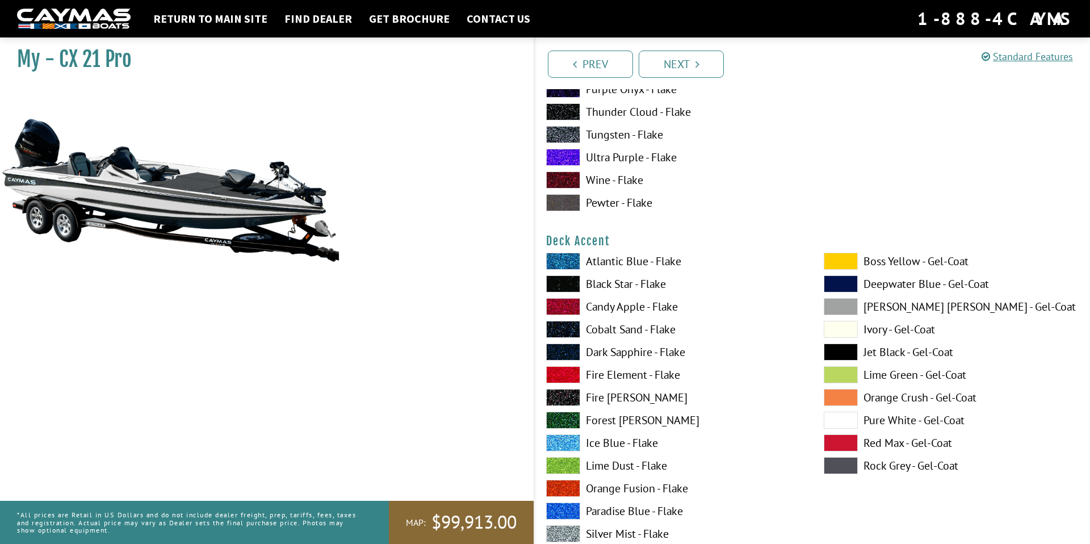
scroll to position [423, 0]
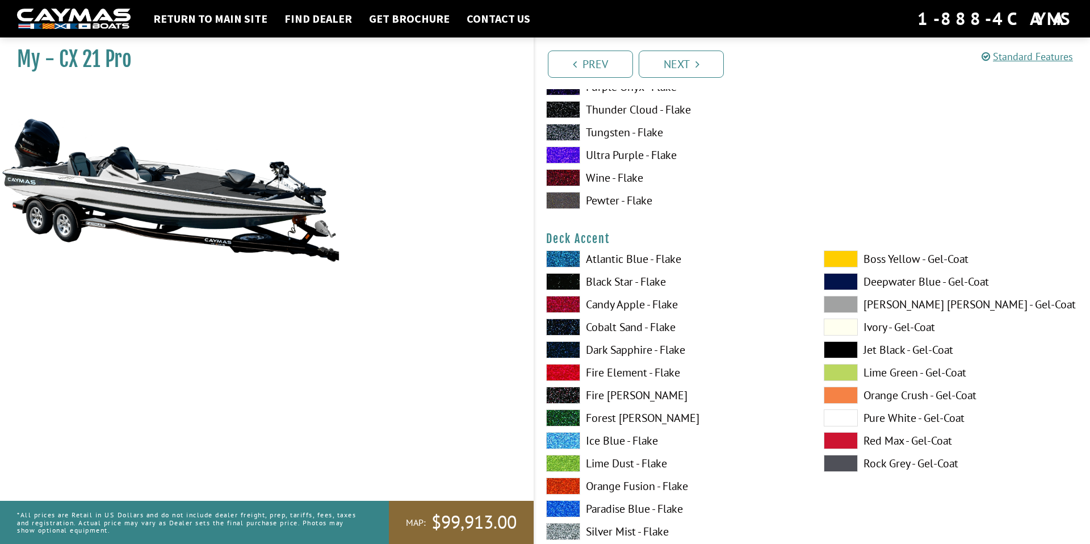
click at [894, 422] on label "Pure White - Gel-Coat" at bounding box center [951, 417] width 255 height 17
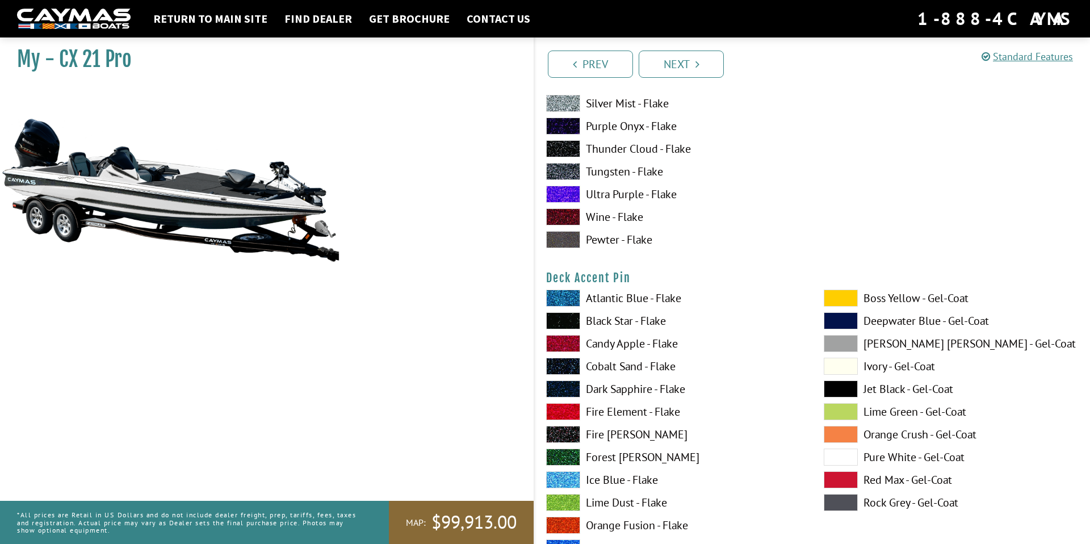
scroll to position [855, 0]
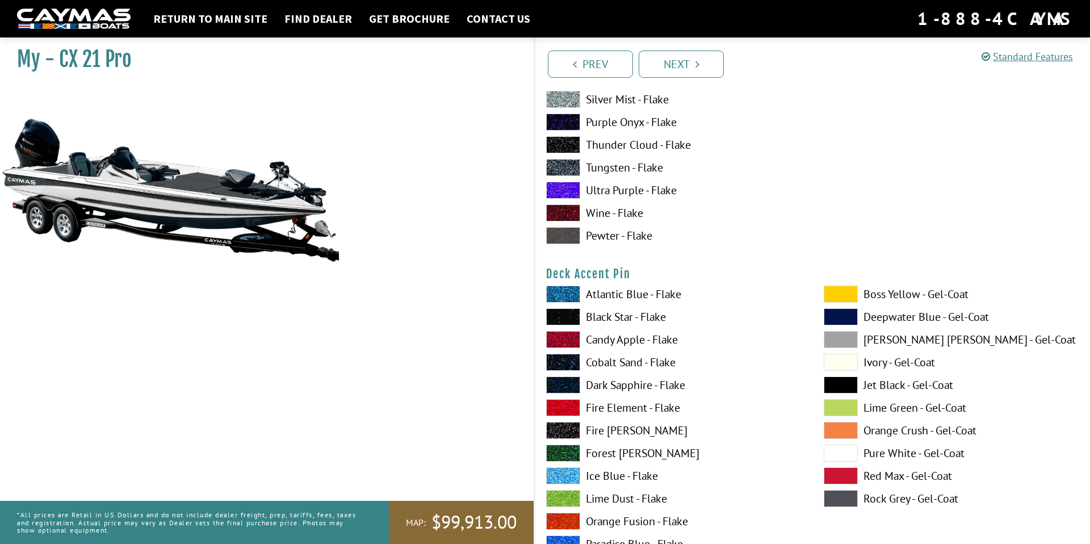
click at [892, 458] on label "Pure White - Gel-Coat" at bounding box center [951, 453] width 255 height 17
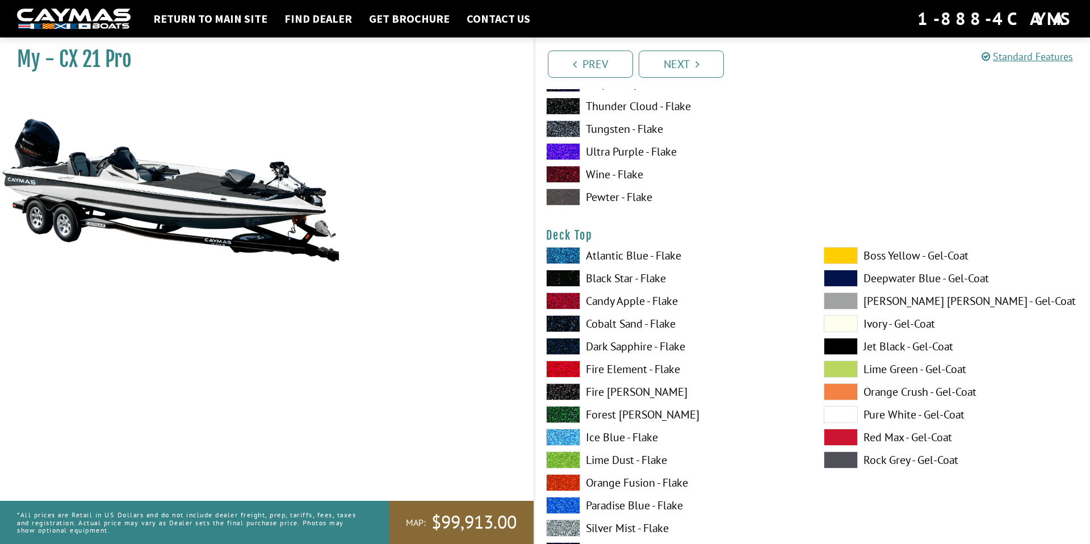
scroll to position [1366, 0]
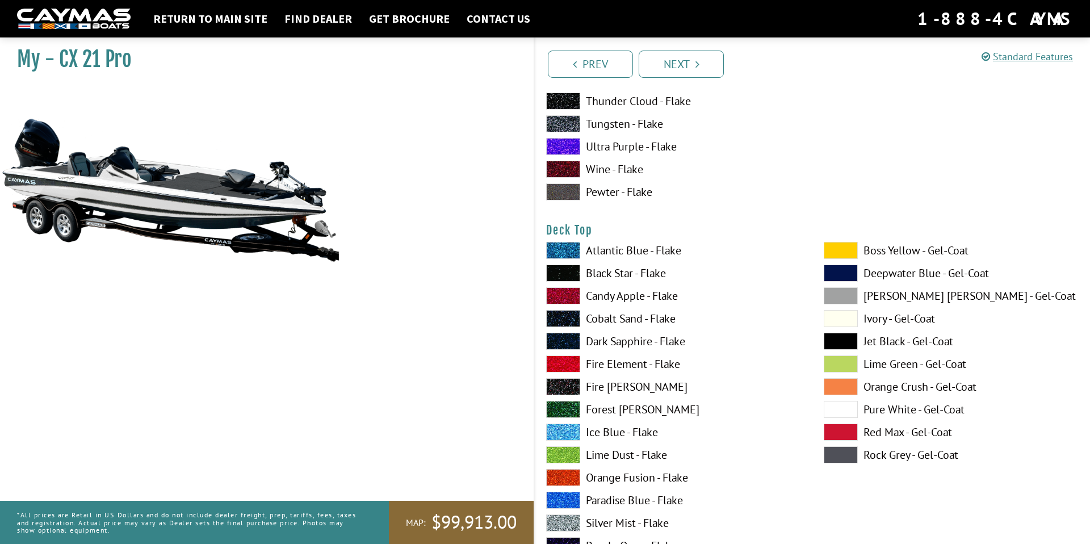
click at [884, 409] on label "Pure White - Gel-Coat" at bounding box center [951, 409] width 255 height 17
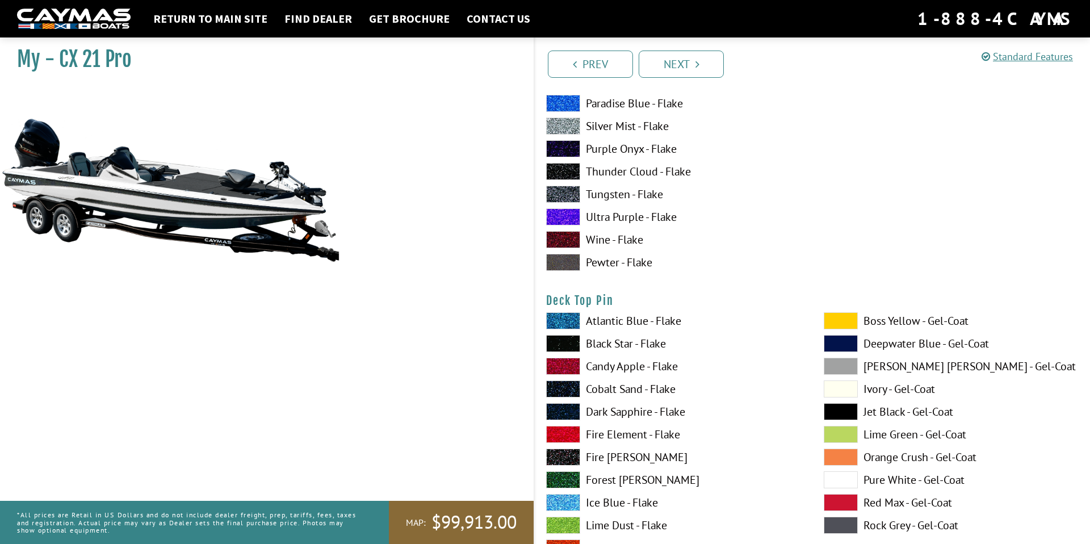
scroll to position [1786, 0]
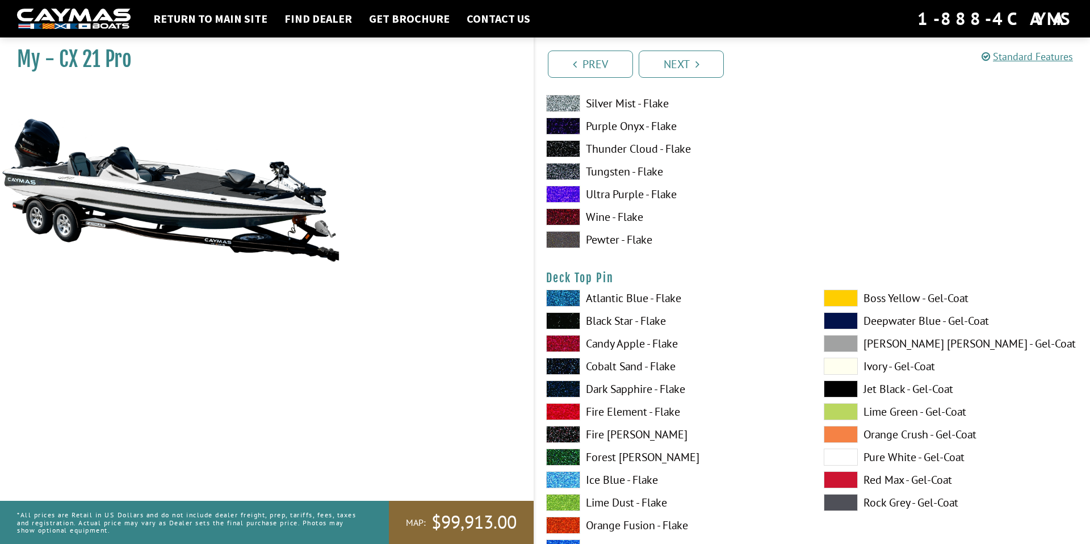
click at [892, 457] on label "Pure White - Gel-Coat" at bounding box center [951, 457] width 255 height 17
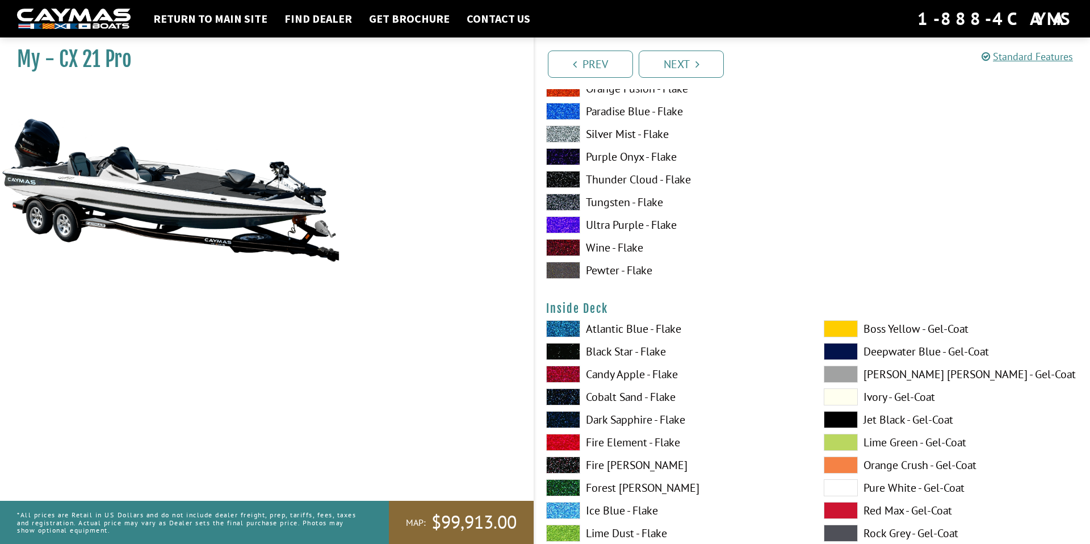
scroll to position [2241, 0]
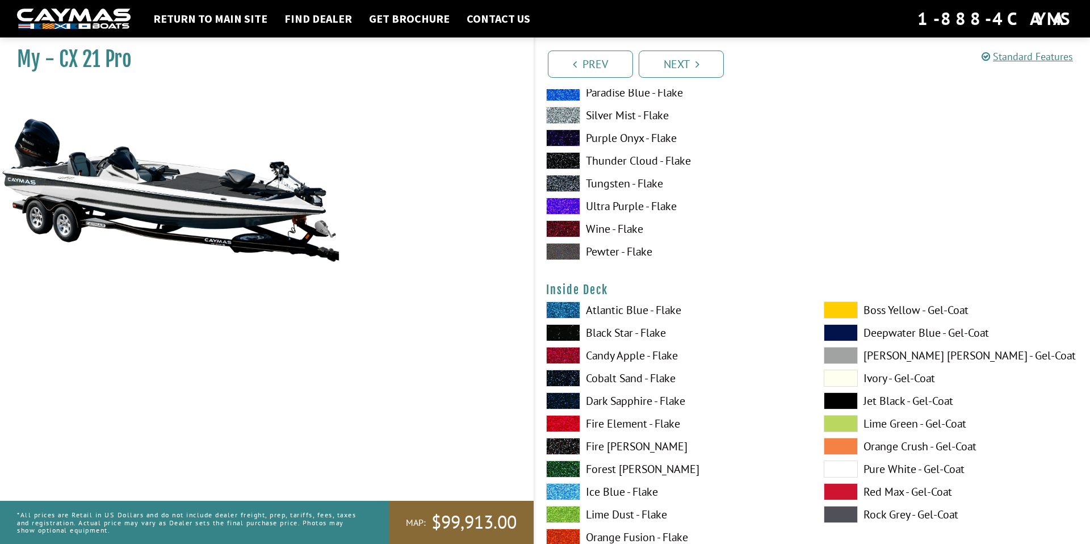
click at [892, 466] on label "Pure White - Gel-Coat" at bounding box center [951, 469] width 255 height 17
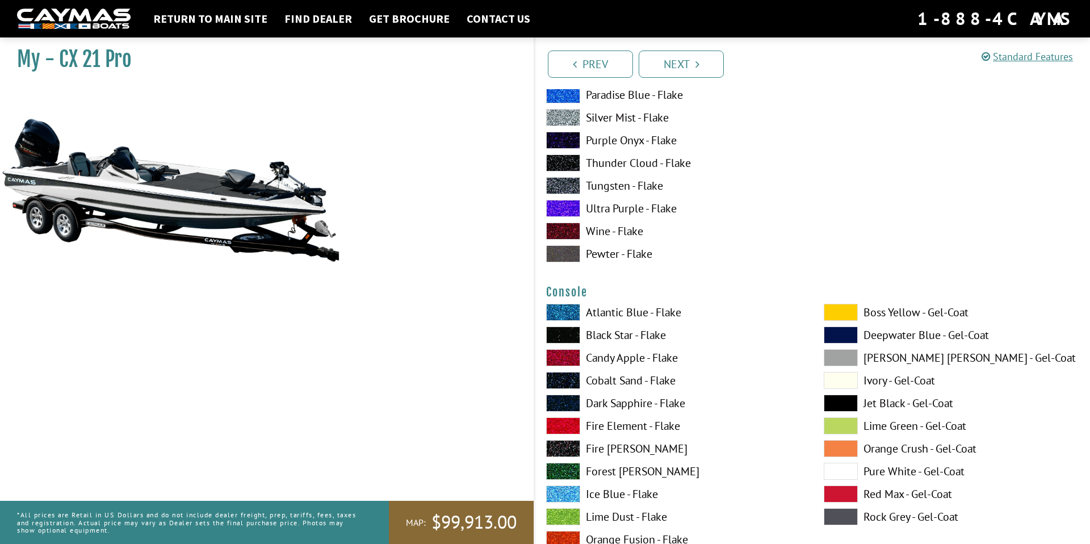
scroll to position [2761, 0]
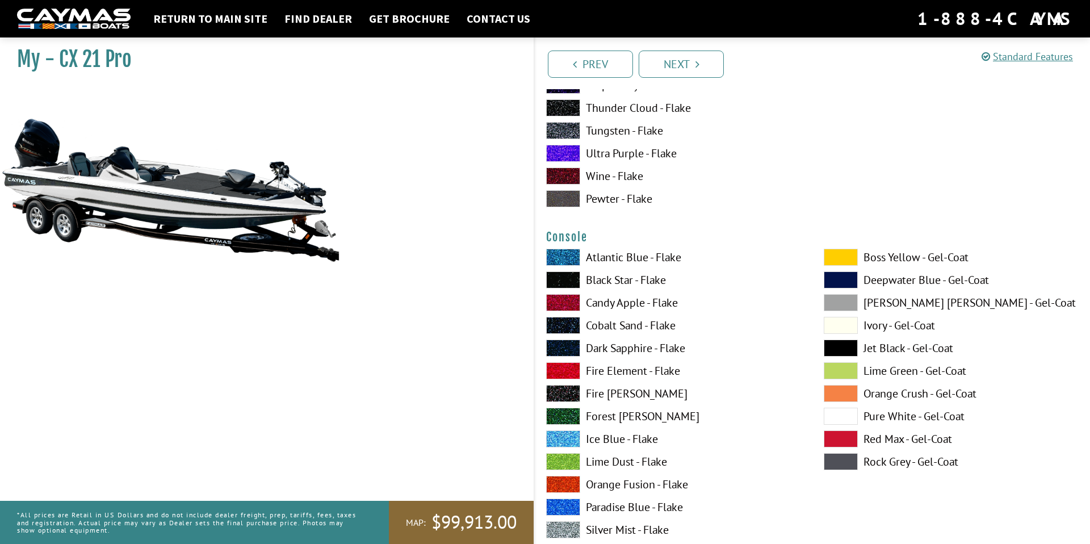
click at [886, 418] on label "Pure White - Gel-Coat" at bounding box center [951, 416] width 255 height 17
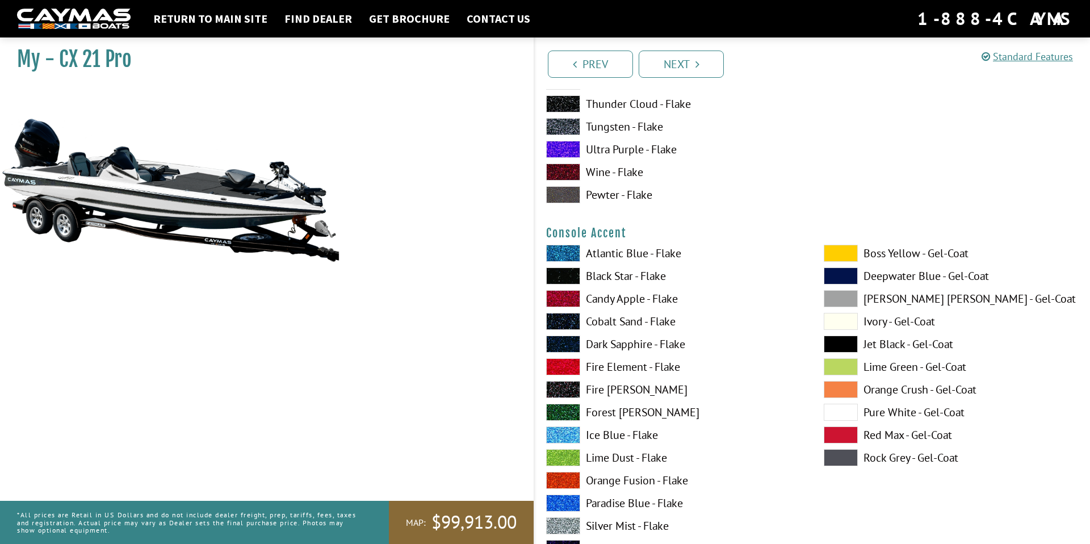
scroll to position [3246, 0]
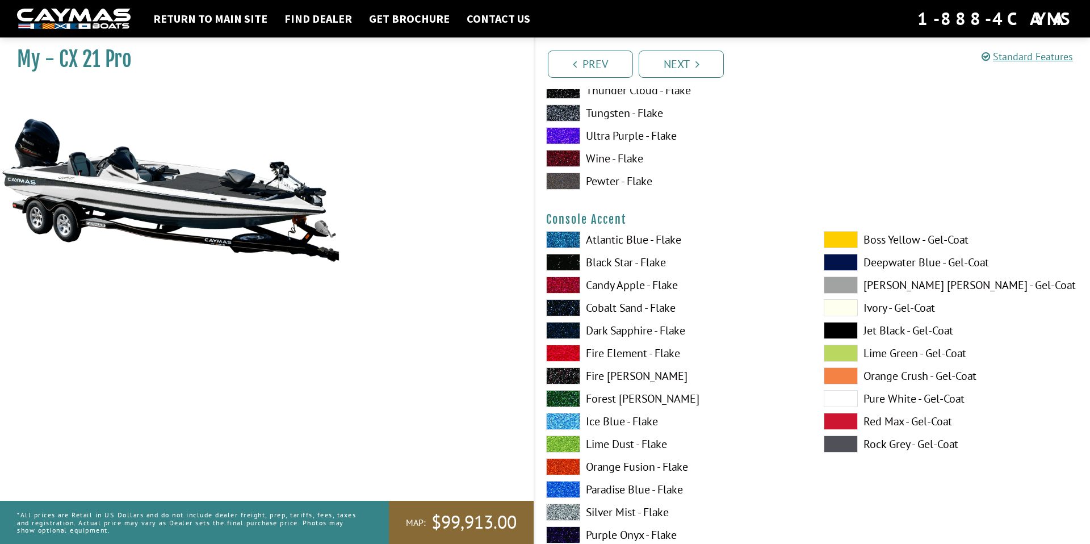
click at [884, 397] on label "Pure White - Gel-Coat" at bounding box center [951, 398] width 255 height 17
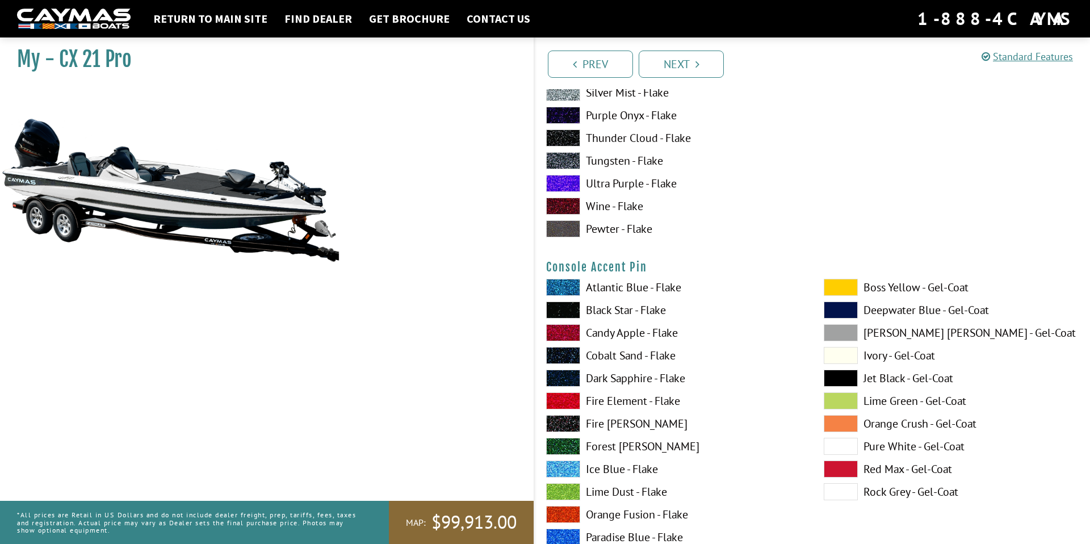
scroll to position [3676, 0]
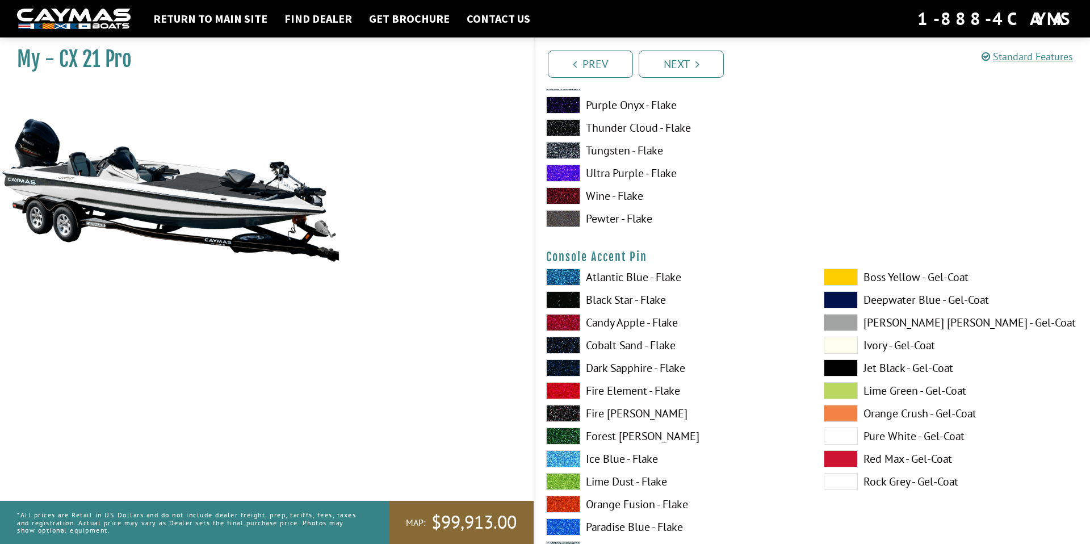
click at [892, 430] on label "Pure White - Gel-Coat" at bounding box center [951, 436] width 255 height 17
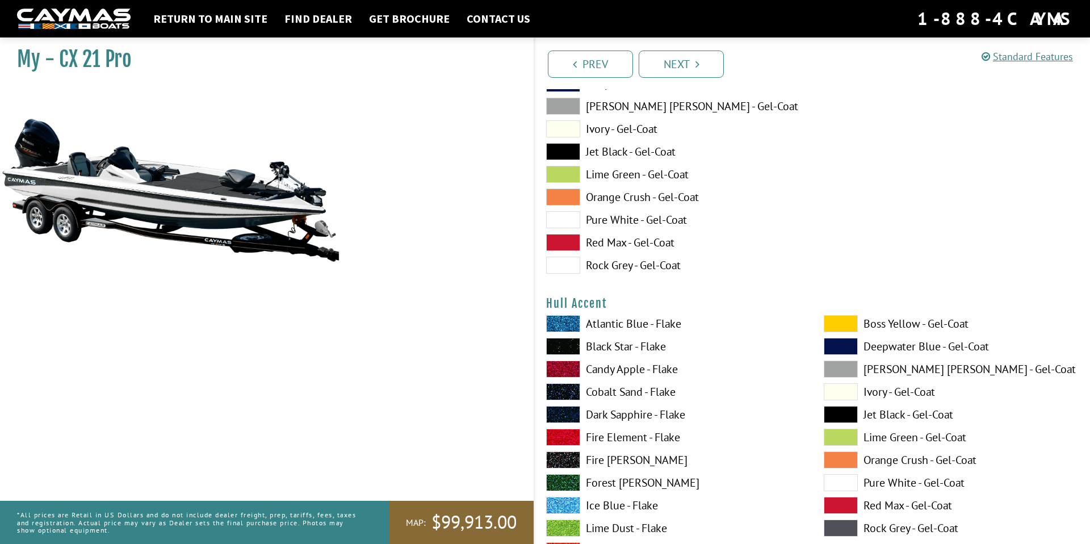
scroll to position [4362, 0]
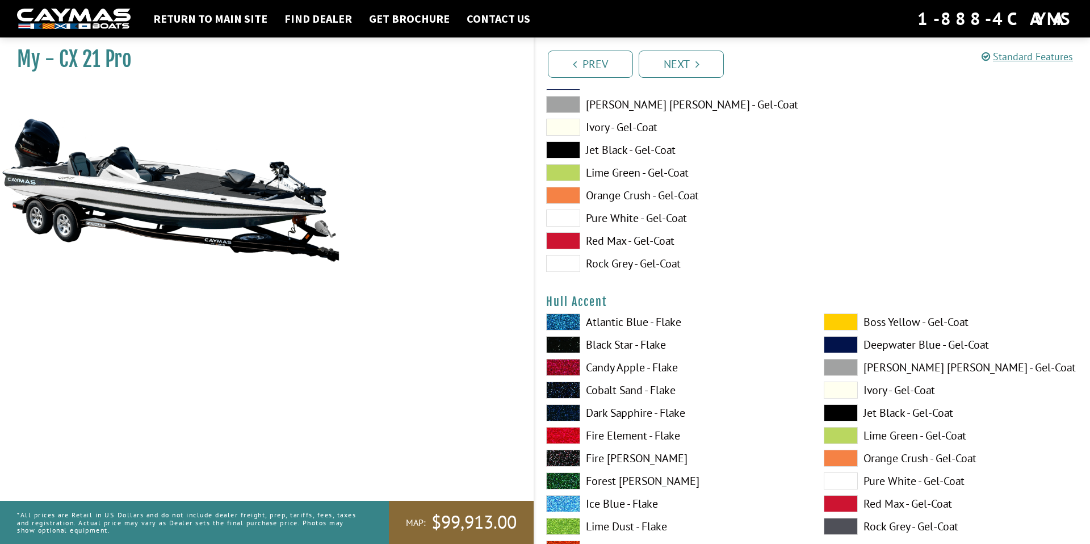
click at [894, 480] on label "Pure White - Gel-Coat" at bounding box center [951, 480] width 255 height 17
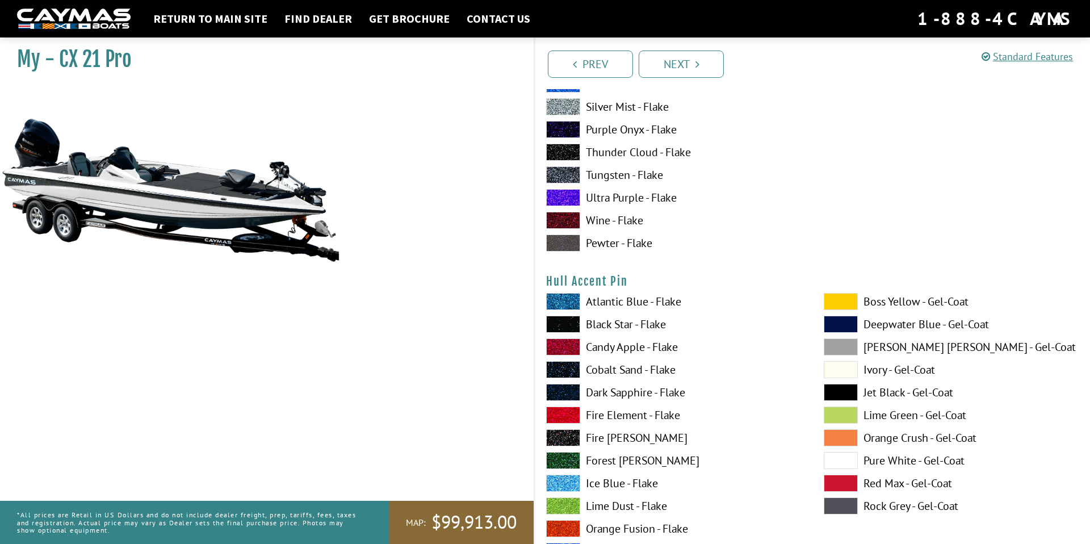
scroll to position [4854, 0]
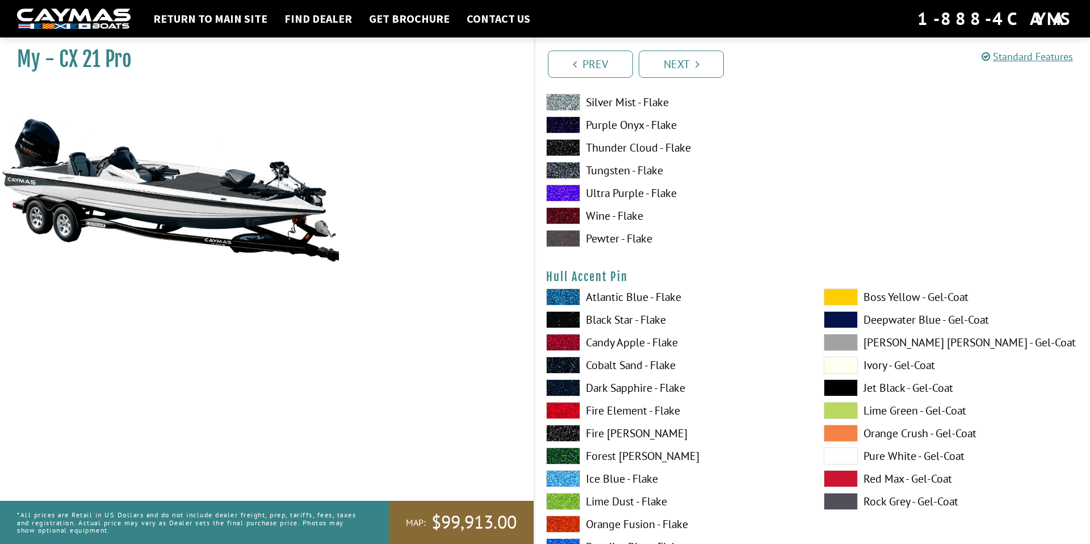
click at [889, 458] on label "Pure White - Gel-Coat" at bounding box center [951, 455] width 255 height 17
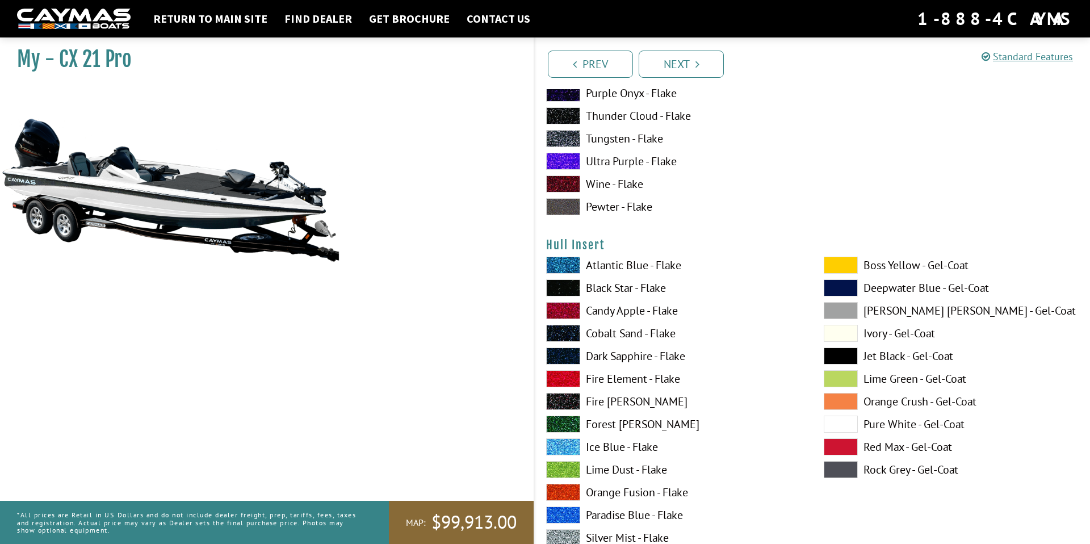
click at [889, 419] on label "Pure White - Gel-Coat" at bounding box center [951, 424] width 255 height 17
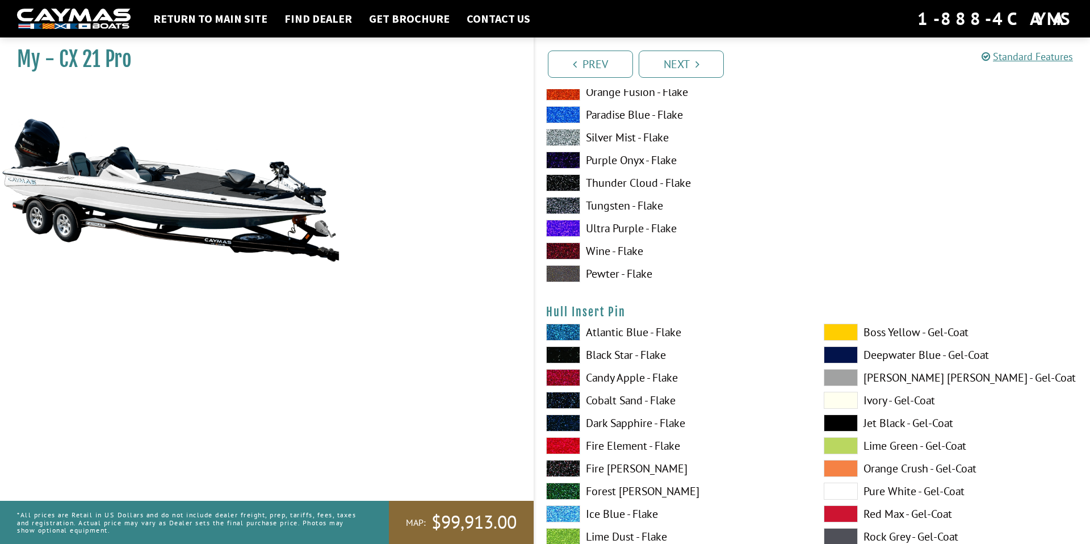
scroll to position [5767, 0]
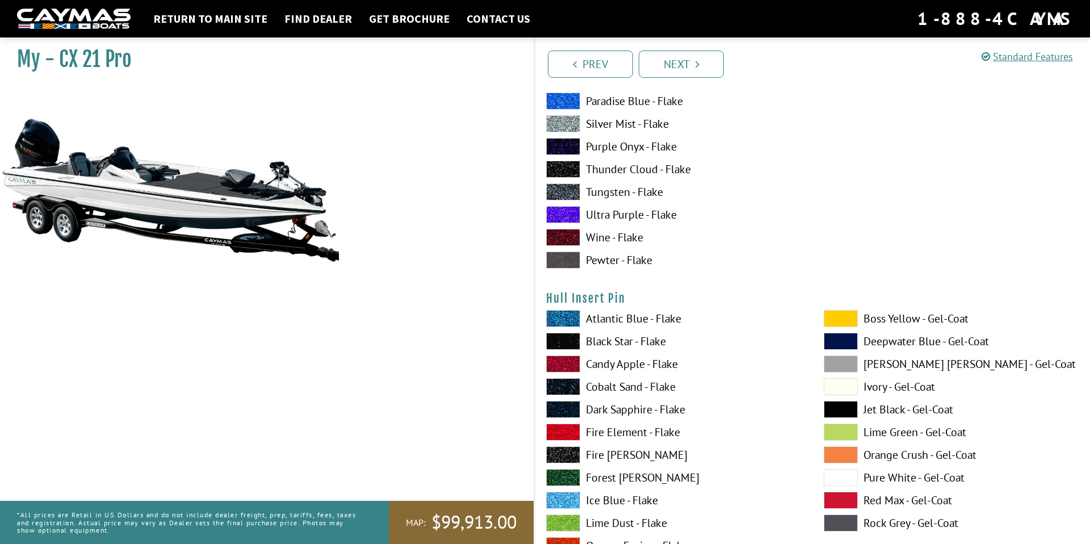
click at [888, 474] on label "Pure White - Gel-Coat" at bounding box center [951, 477] width 255 height 17
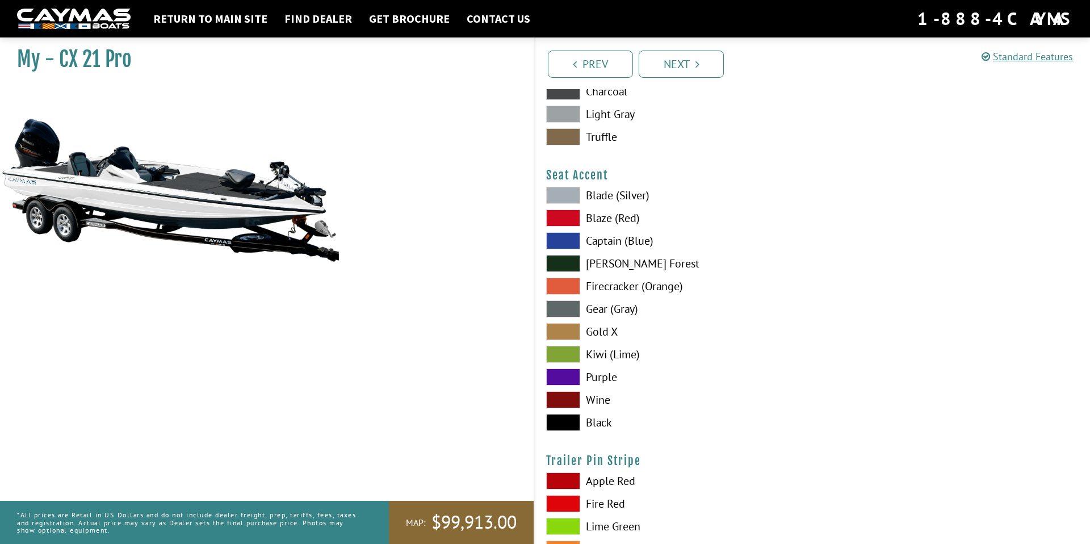
scroll to position [6589, 0]
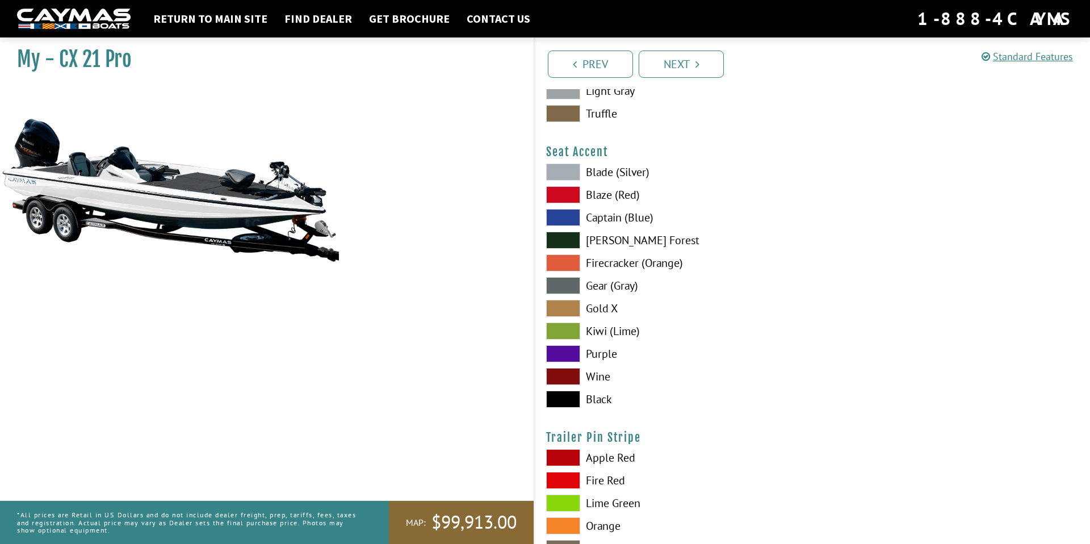
click at [604, 313] on label "Gold X" at bounding box center [673, 308] width 255 height 17
click at [601, 395] on label "Black" at bounding box center [673, 399] width 255 height 17
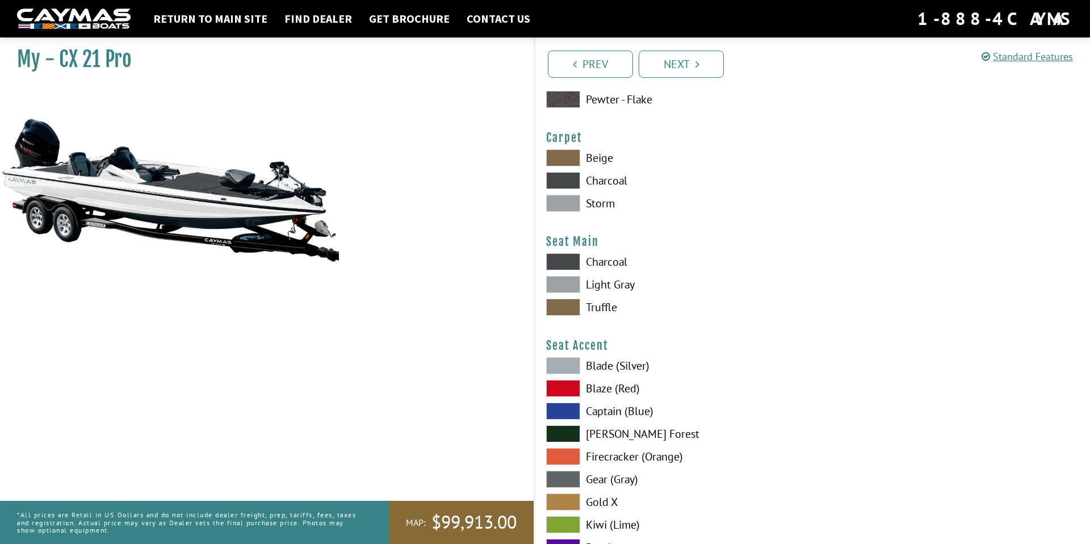
scroll to position [6389, 0]
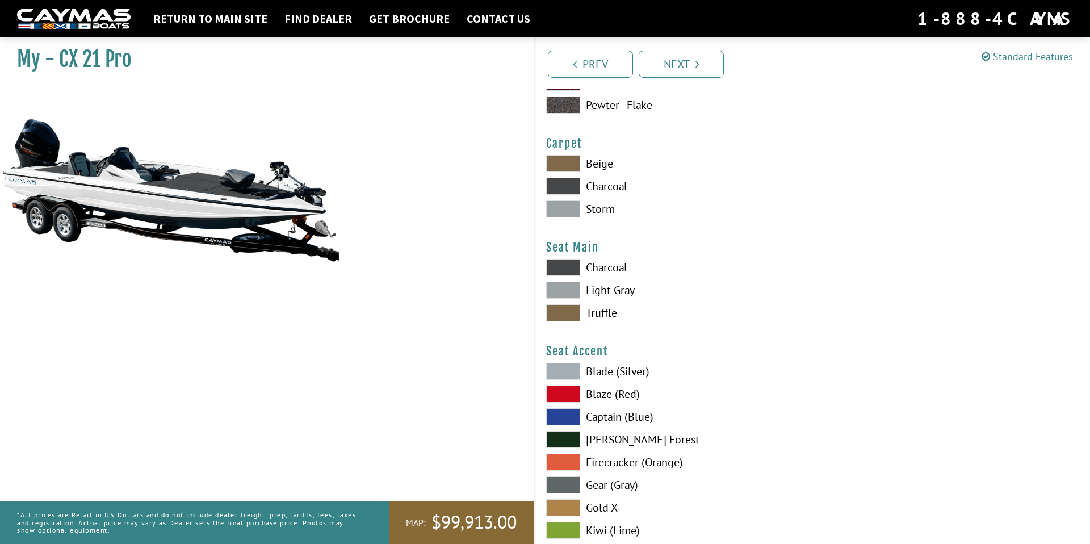
click at [622, 373] on label "Blade (Silver)" at bounding box center [673, 371] width 255 height 17
click at [617, 290] on label "Light Gray" at bounding box center [673, 290] width 255 height 17
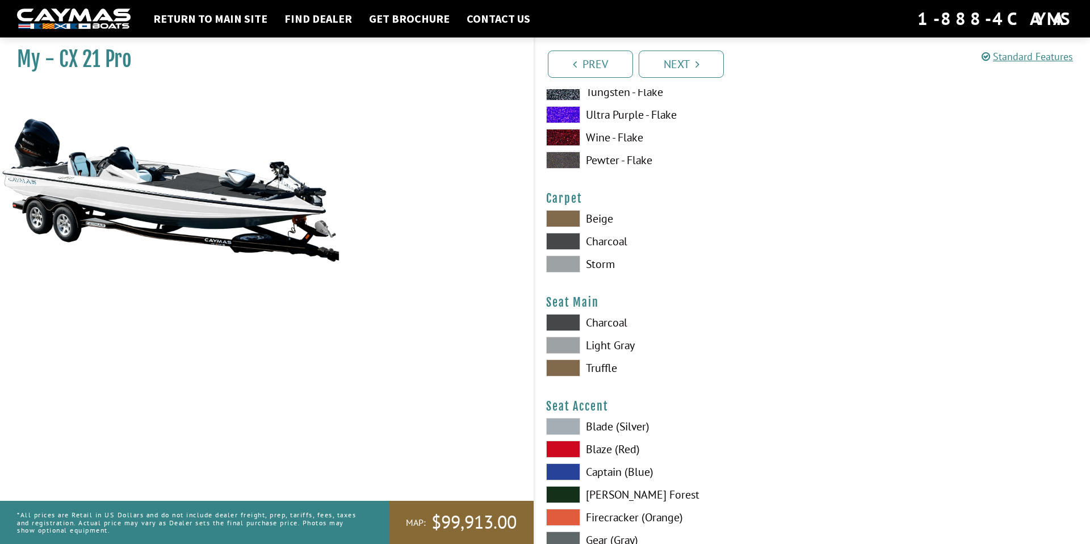
scroll to position [6333, 0]
click at [609, 267] on label "Storm" at bounding box center [673, 265] width 255 height 17
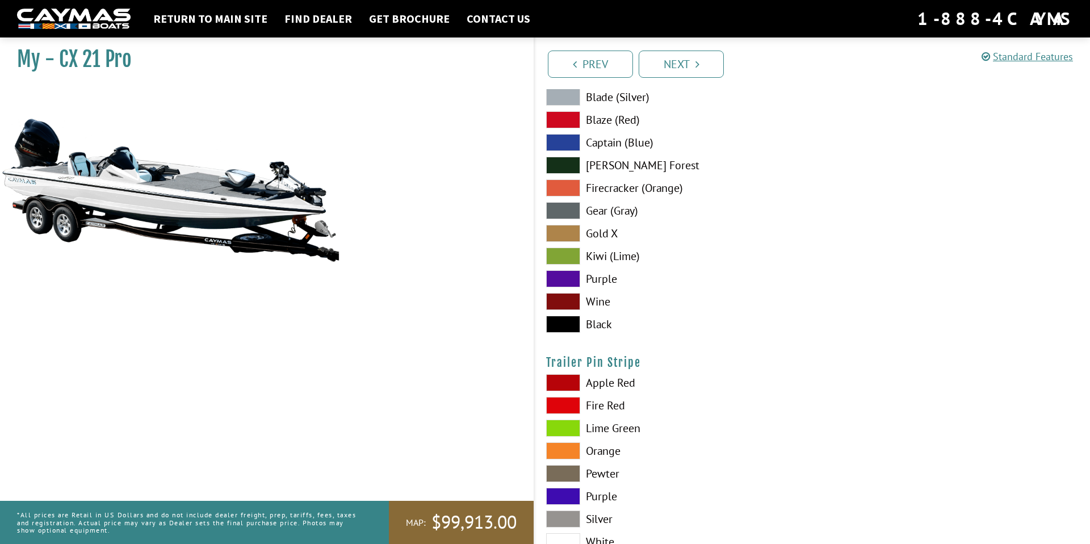
scroll to position [6772, 0]
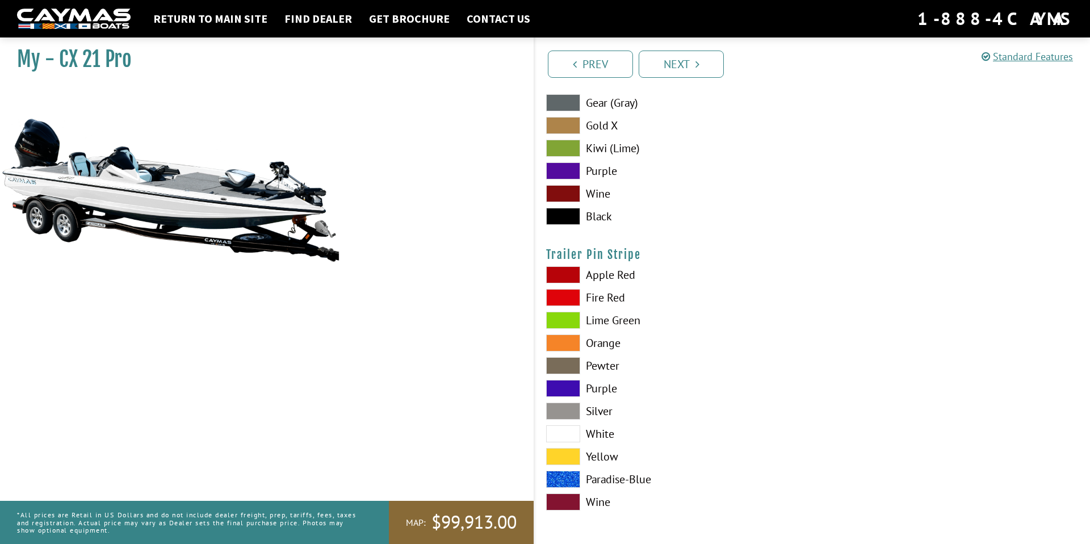
click at [600, 431] on label "White" at bounding box center [673, 433] width 255 height 17
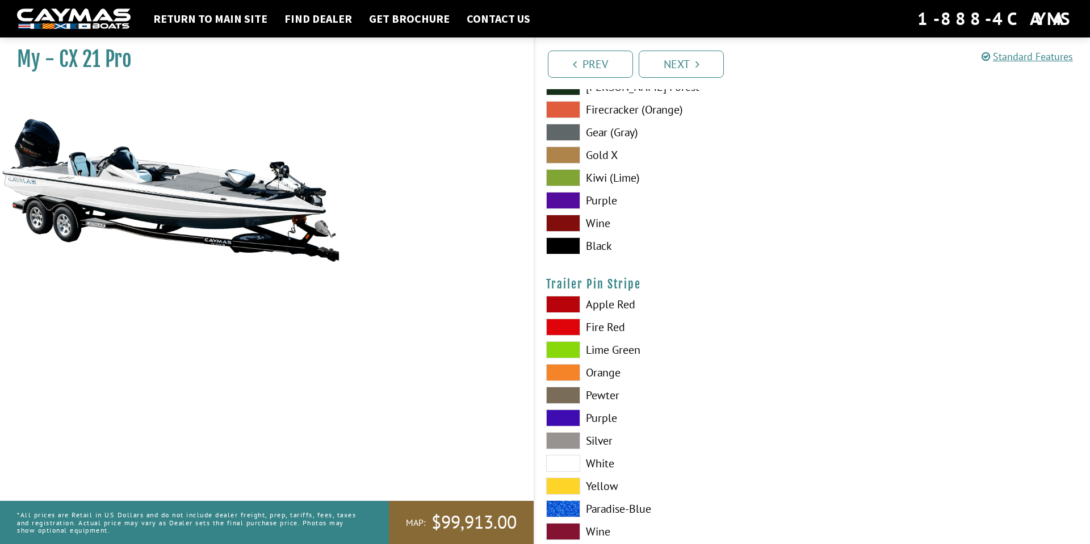
scroll to position [6727, 0]
